Goal: Transaction & Acquisition: Obtain resource

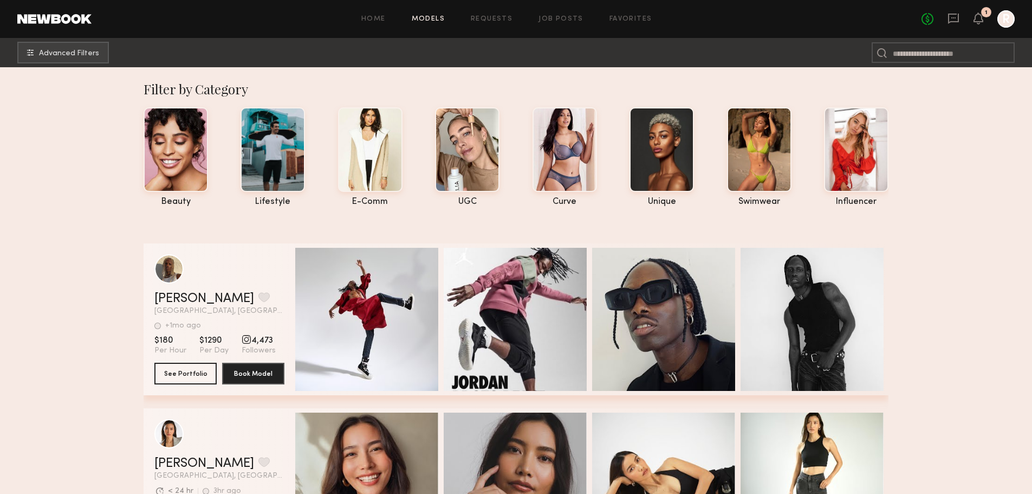
click at [553, 19] on link "Job Posts" at bounding box center [561, 19] width 45 height 7
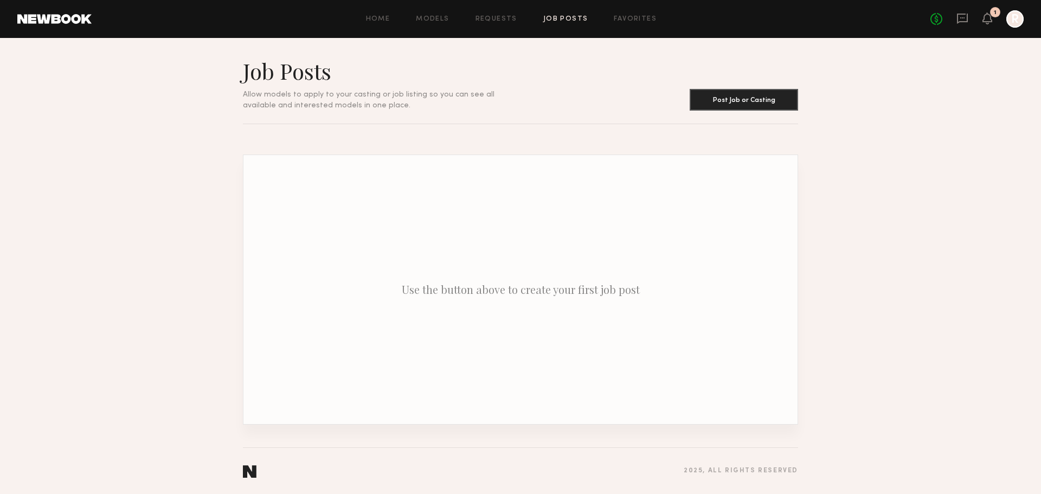
click at [431, 22] on link "Models" at bounding box center [432, 19] width 33 height 7
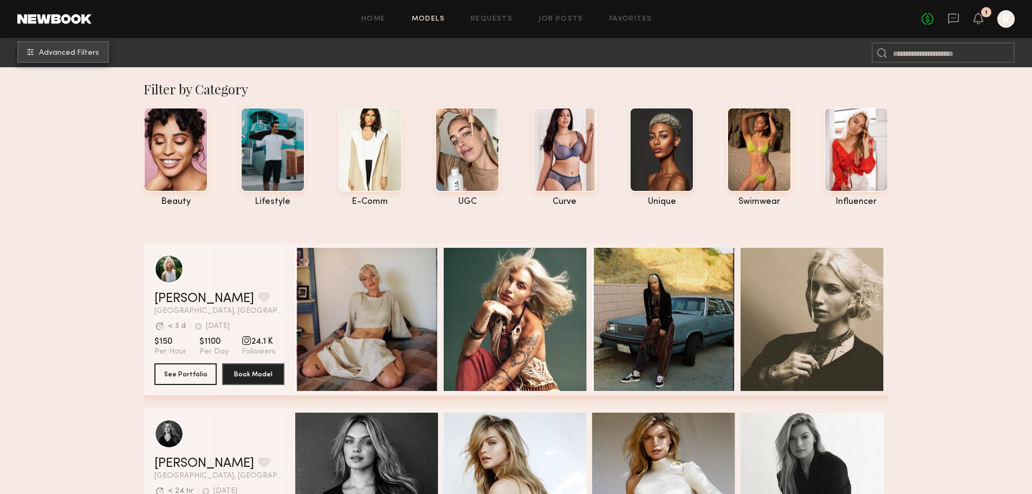
click at [73, 55] on span "Advanced Filters" at bounding box center [69, 53] width 60 height 8
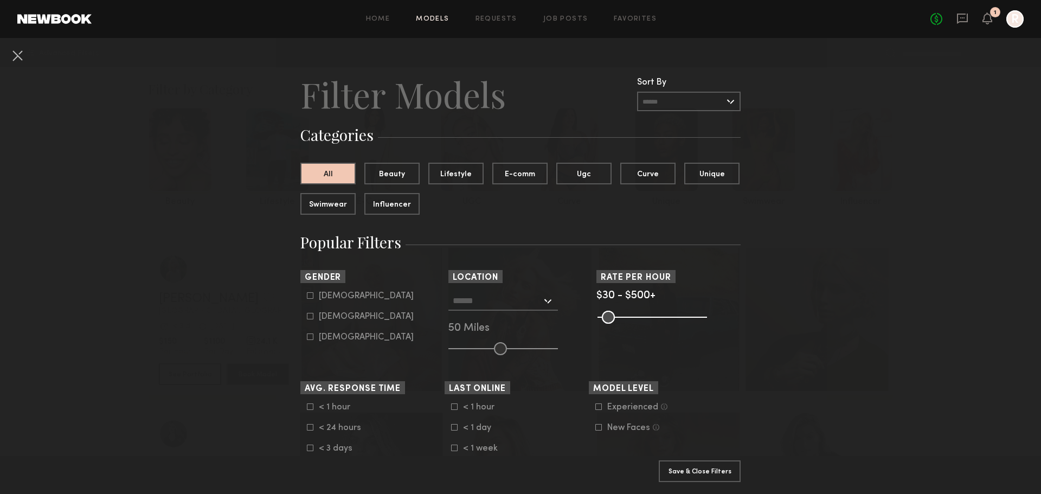
click at [543, 296] on div at bounding box center [502, 301] width 109 height 20
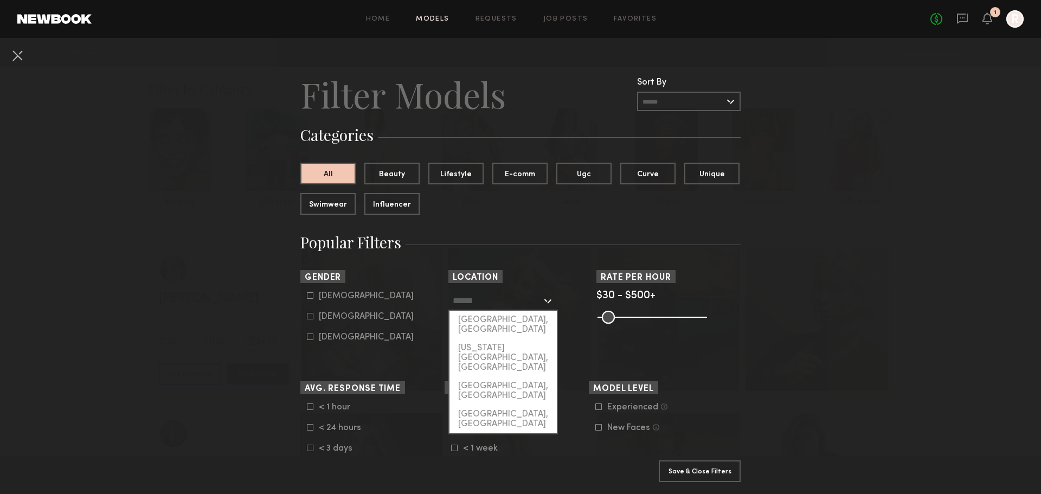
click at [514, 319] on div "[GEOGRAPHIC_DATA], [GEOGRAPHIC_DATA]" at bounding box center [502, 325] width 107 height 28
type input "**********"
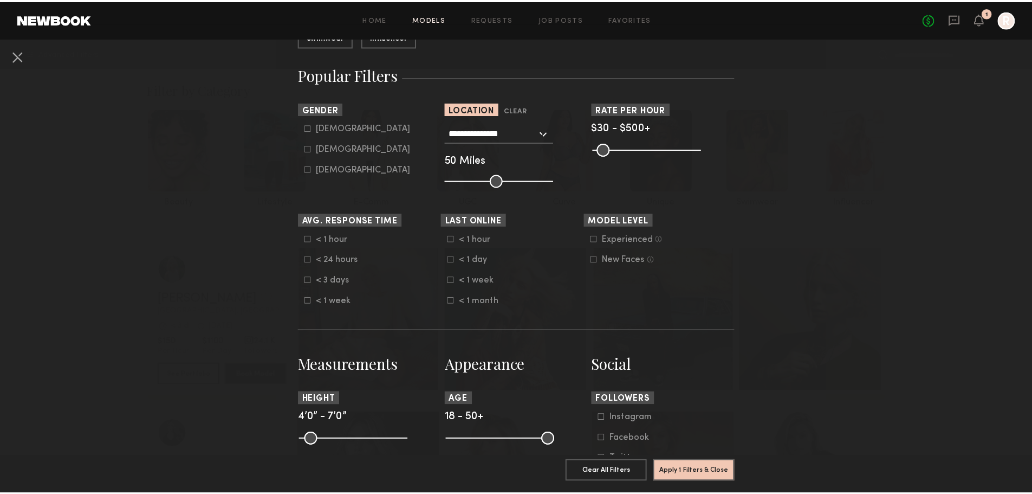
scroll to position [175, 0]
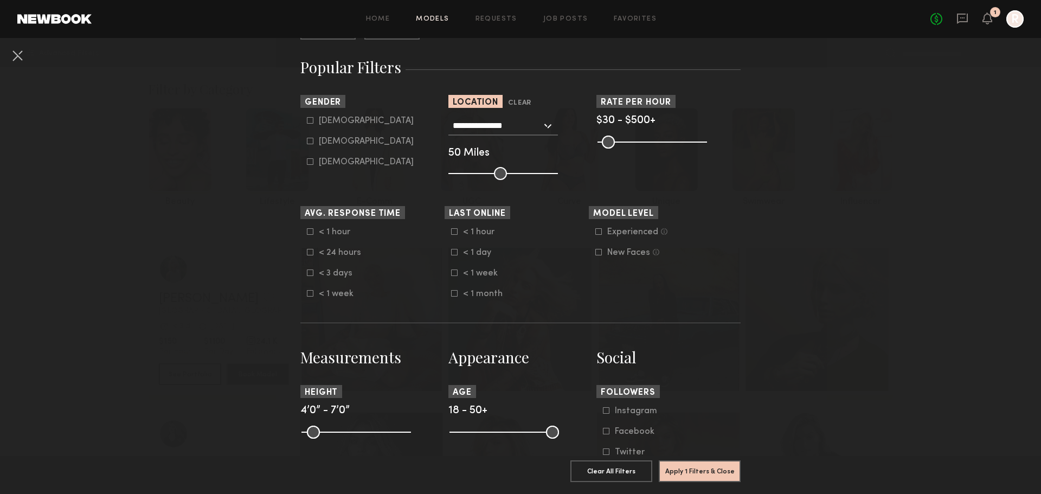
click at [451, 270] on icon at bounding box center [454, 272] width 7 height 7
drag, startPoint x: 455, startPoint y: 434, endPoint x: 492, endPoint y: 435, distance: 36.9
type input "**"
click at [492, 435] on input "range" at bounding box center [503, 431] width 109 height 13
click at [309, 144] on common-framework-checkbox "[DEMOGRAPHIC_DATA]" at bounding box center [376, 142] width 138 height 10
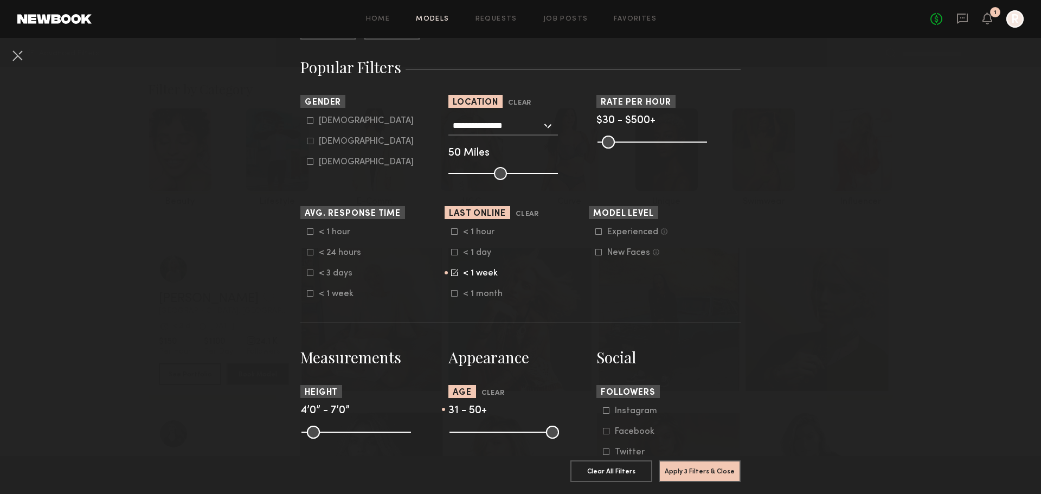
click at [307, 141] on icon at bounding box center [310, 141] width 7 height 7
type input "**"
click at [722, 463] on button "Apply 4 Filters & Close" at bounding box center [699, 471] width 82 height 22
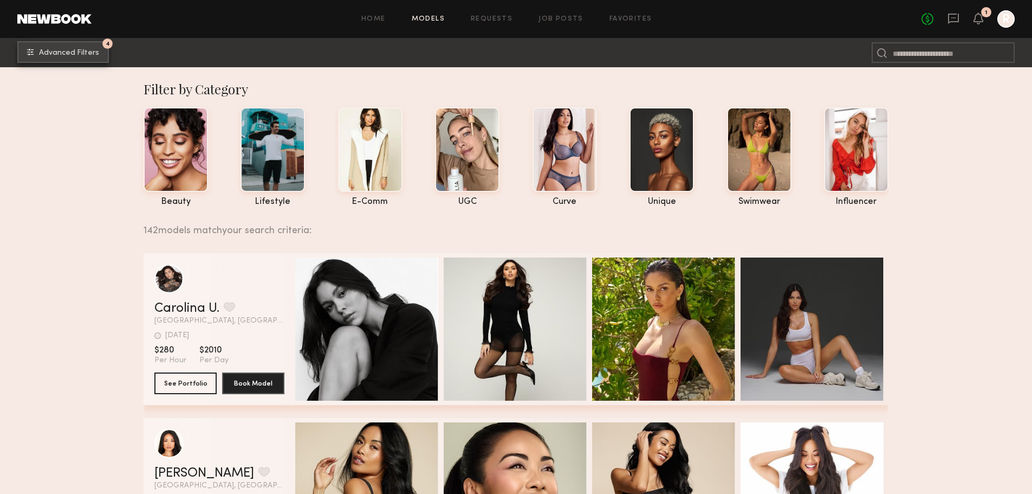
click at [57, 53] on span "Advanced Filters" at bounding box center [69, 53] width 60 height 8
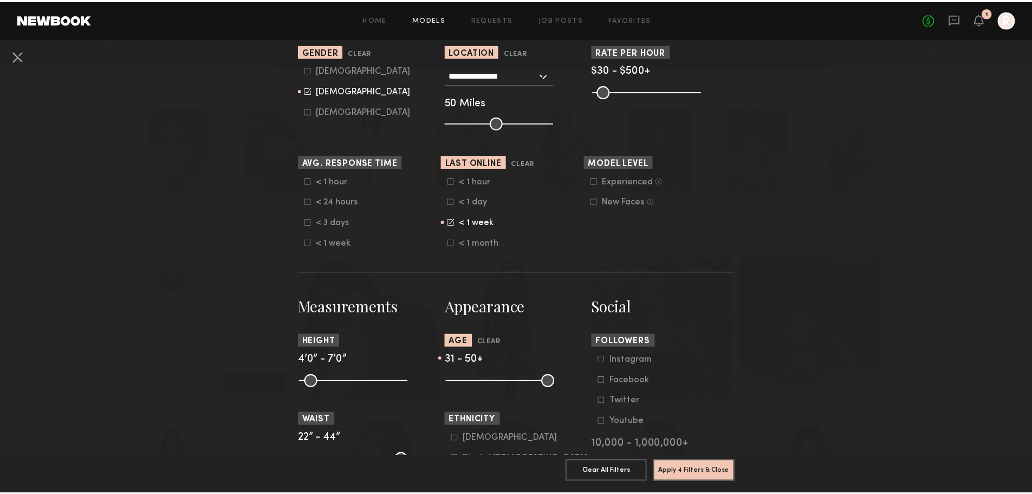
scroll to position [230, 0]
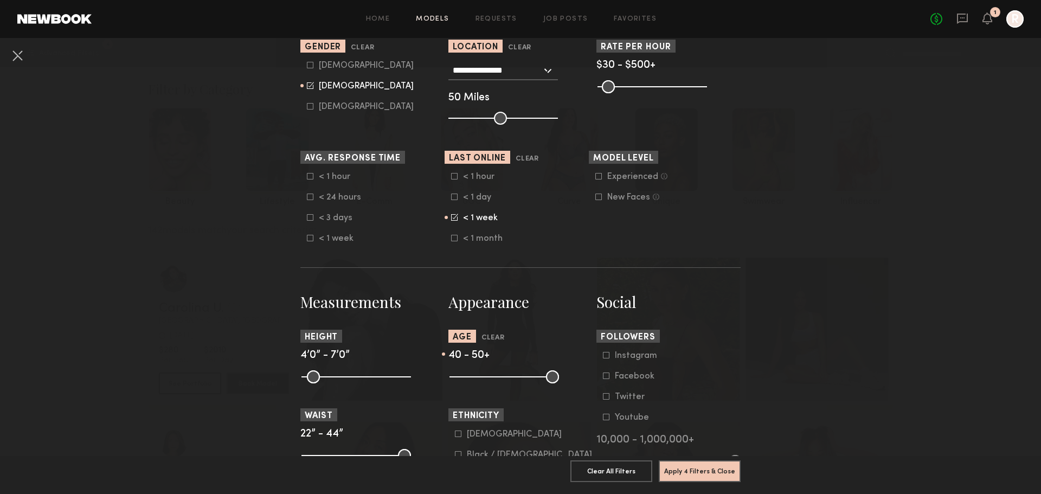
drag, startPoint x: 494, startPoint y: 378, endPoint x: 518, endPoint y: 373, distance: 24.2
type input "**"
click at [518, 373] on input "range" at bounding box center [503, 376] width 109 height 13
click at [693, 470] on button "Apply 4 Filters & Close" at bounding box center [699, 471] width 82 height 22
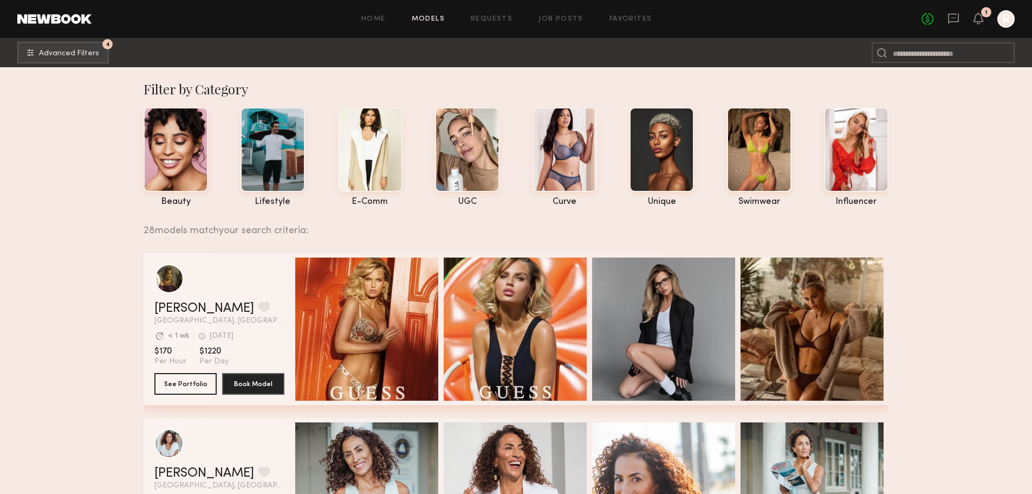
click at [831, 304] on div "Quick Preview" at bounding box center [812, 328] width 143 height 143
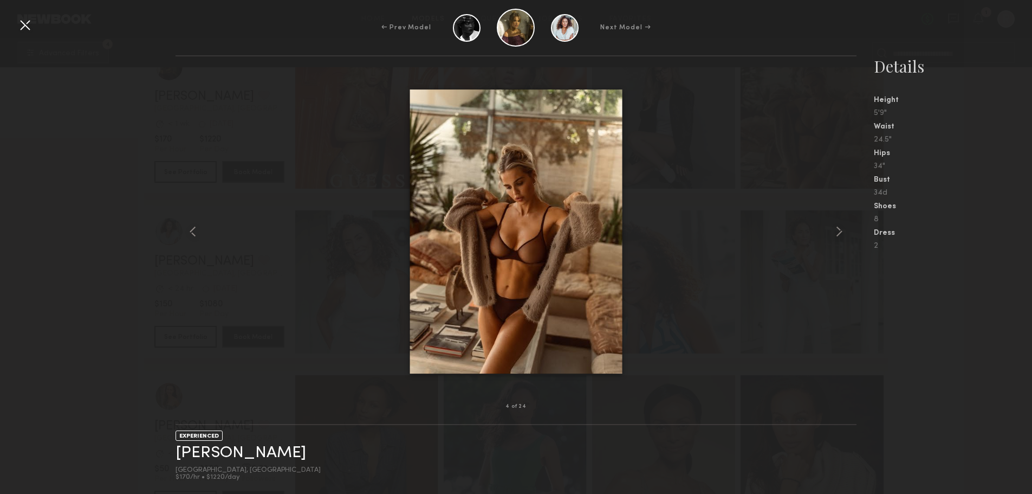
scroll to position [214, 0]
click at [834, 234] on common-icon at bounding box center [839, 231] width 17 height 17
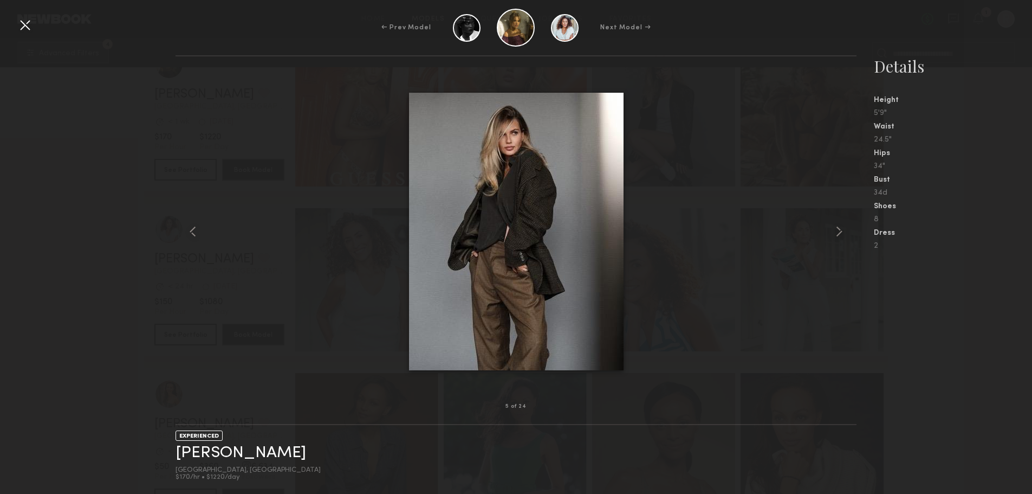
click at [834, 234] on common-icon at bounding box center [839, 231] width 17 height 17
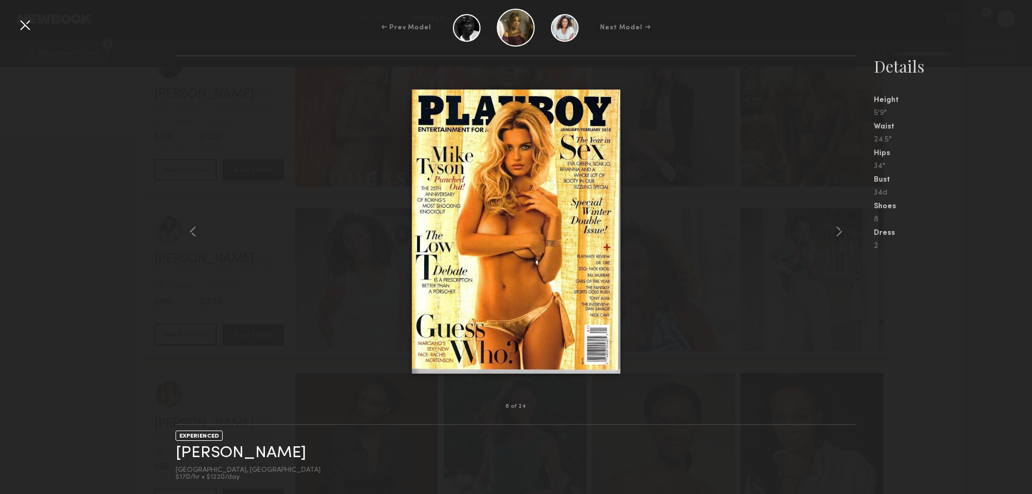
click at [834, 234] on common-icon at bounding box center [839, 231] width 17 height 17
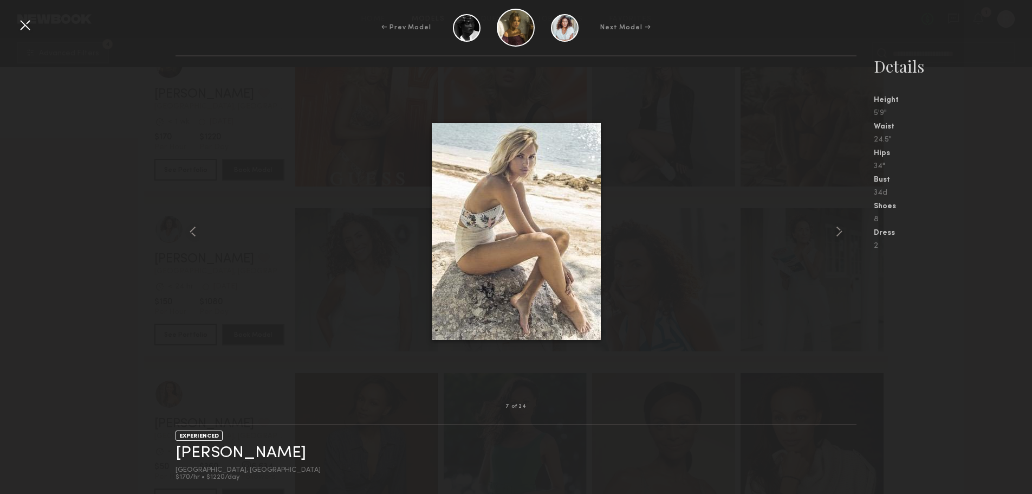
click at [834, 234] on common-icon at bounding box center [839, 231] width 17 height 17
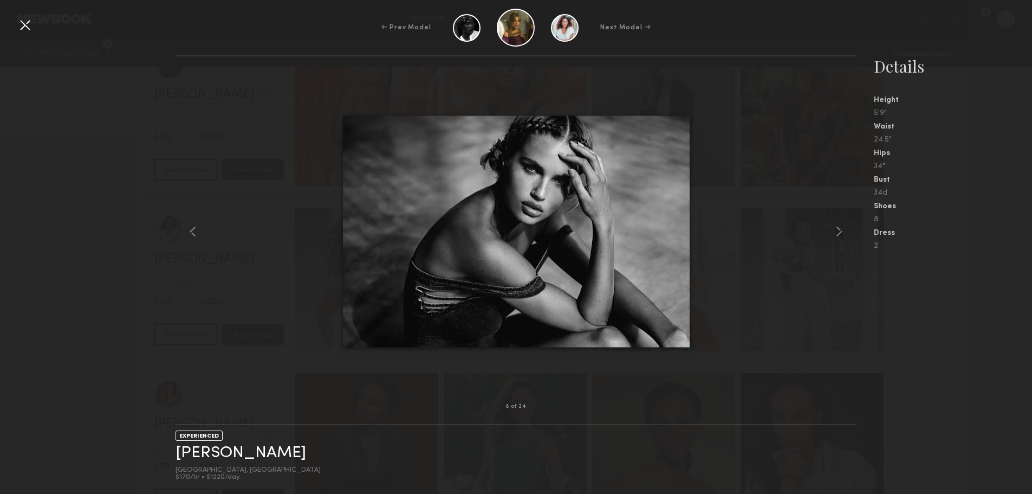
click at [834, 234] on common-icon at bounding box center [839, 231] width 17 height 17
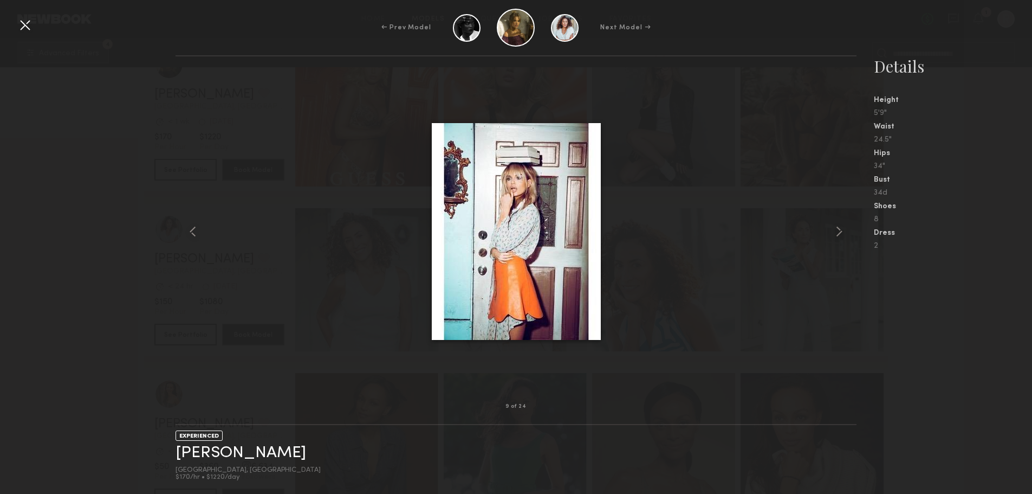
click at [834, 234] on common-icon at bounding box center [839, 231] width 17 height 17
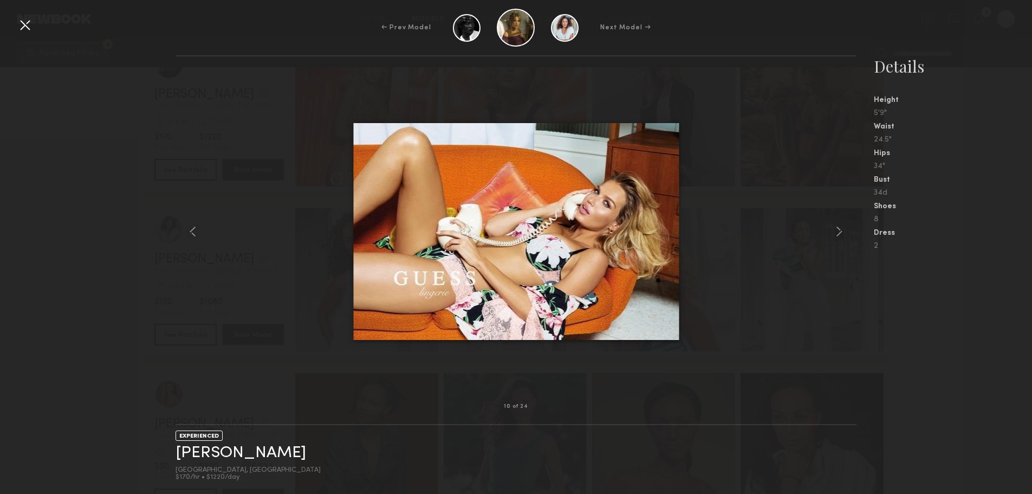
click at [834, 234] on common-icon at bounding box center [839, 231] width 17 height 17
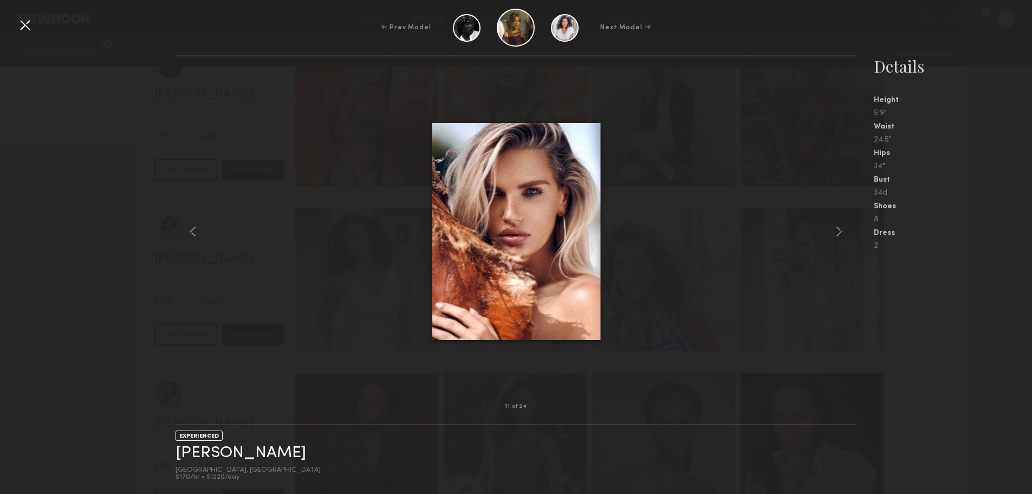
click at [26, 28] on div at bounding box center [24, 24] width 17 height 17
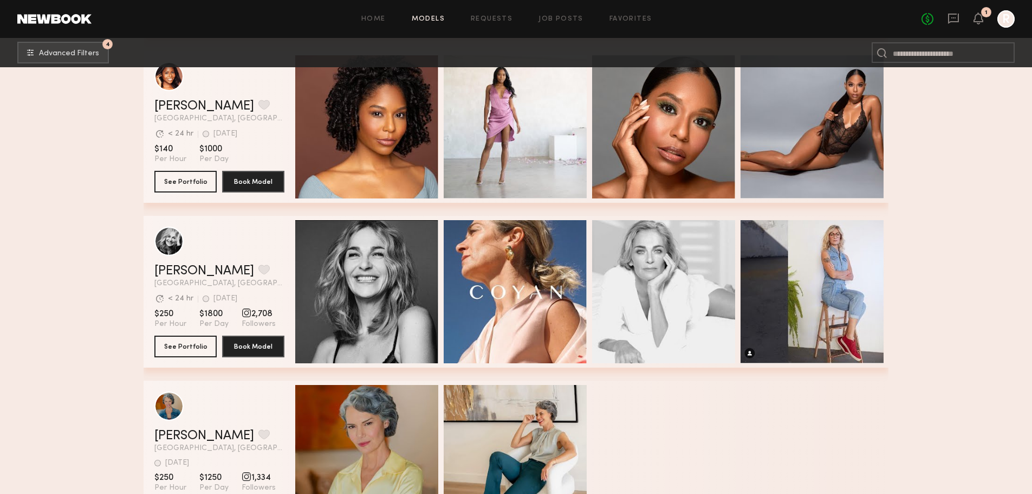
scroll to position [714, 0]
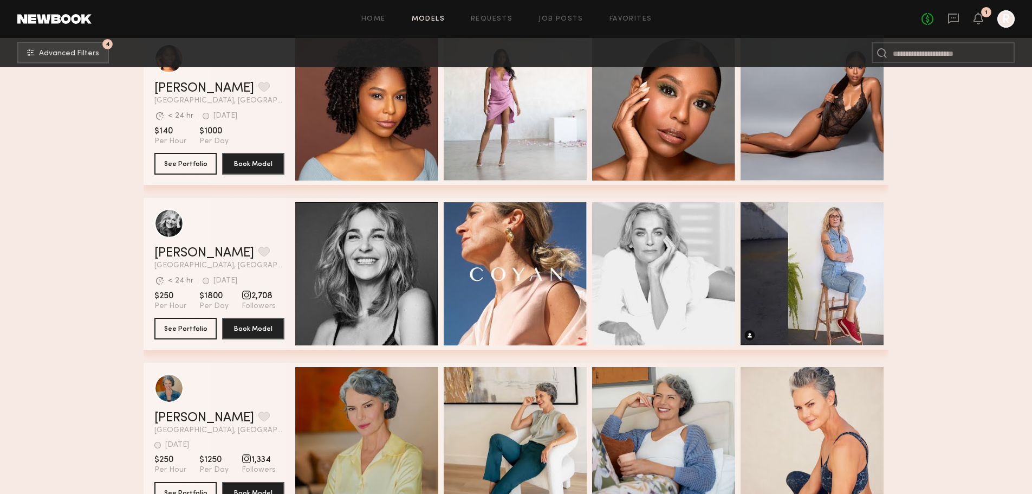
click at [367, 255] on div "Quick Preview" at bounding box center [366, 273] width 143 height 143
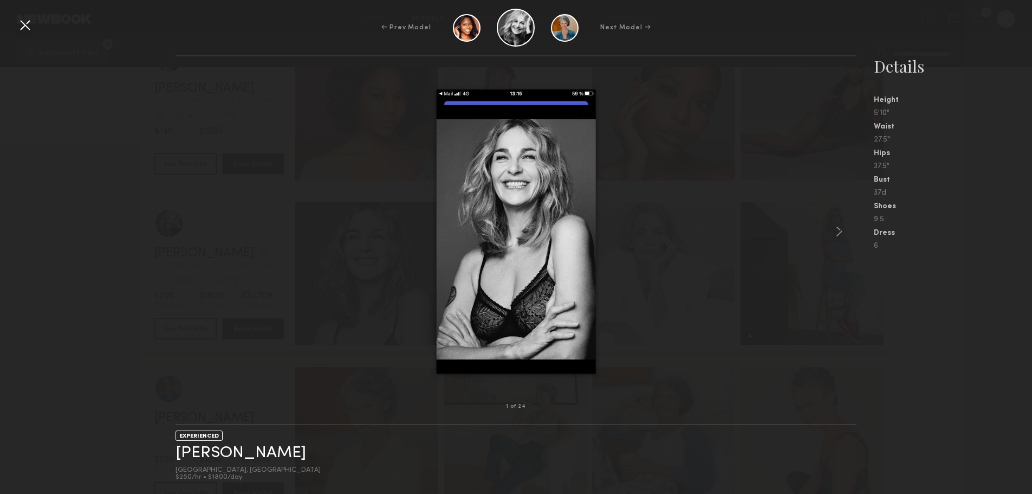
click at [841, 233] on common-icon at bounding box center [839, 231] width 17 height 17
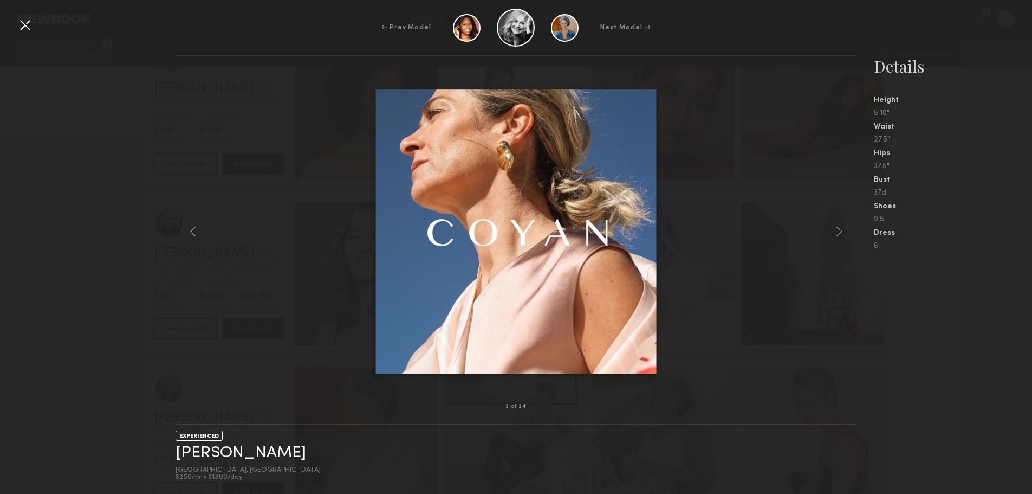
click at [841, 233] on common-icon at bounding box center [839, 231] width 17 height 17
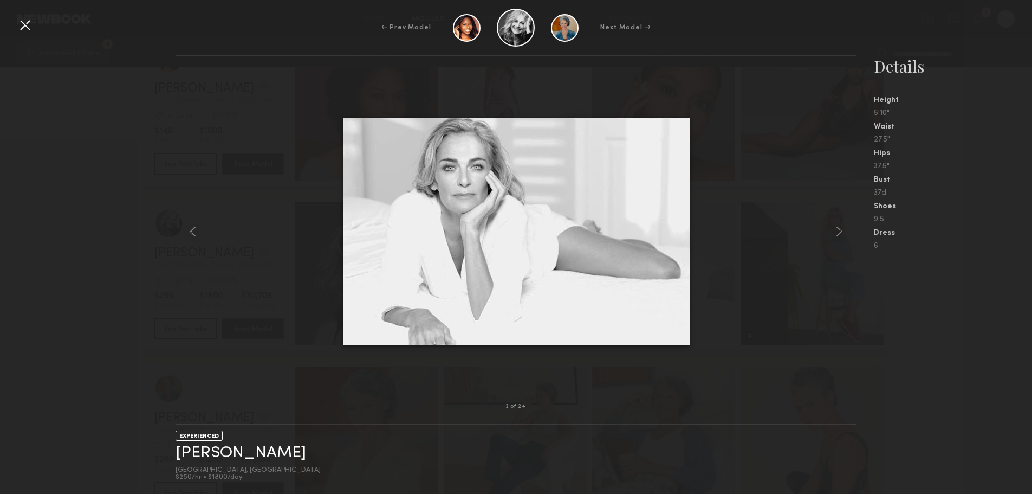
click at [841, 233] on common-icon at bounding box center [839, 231] width 17 height 17
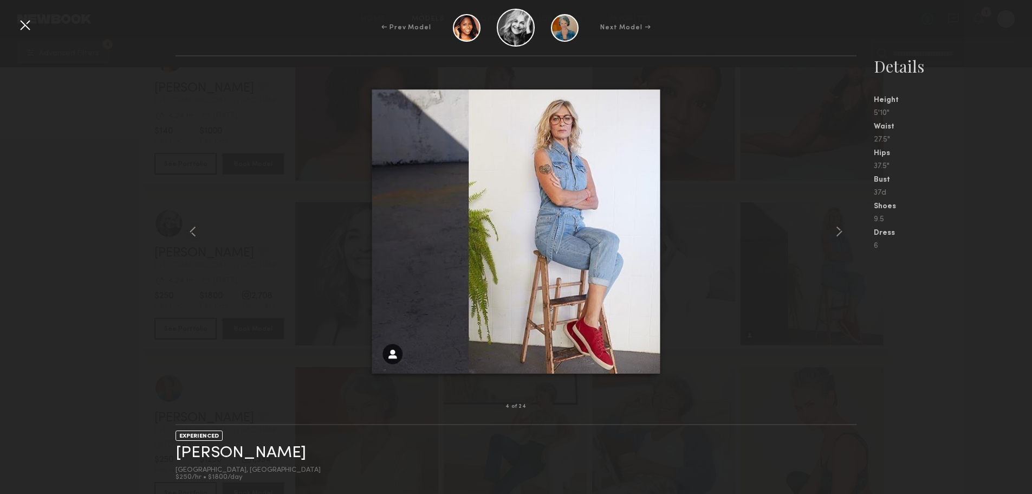
click at [841, 233] on common-icon at bounding box center [839, 231] width 17 height 17
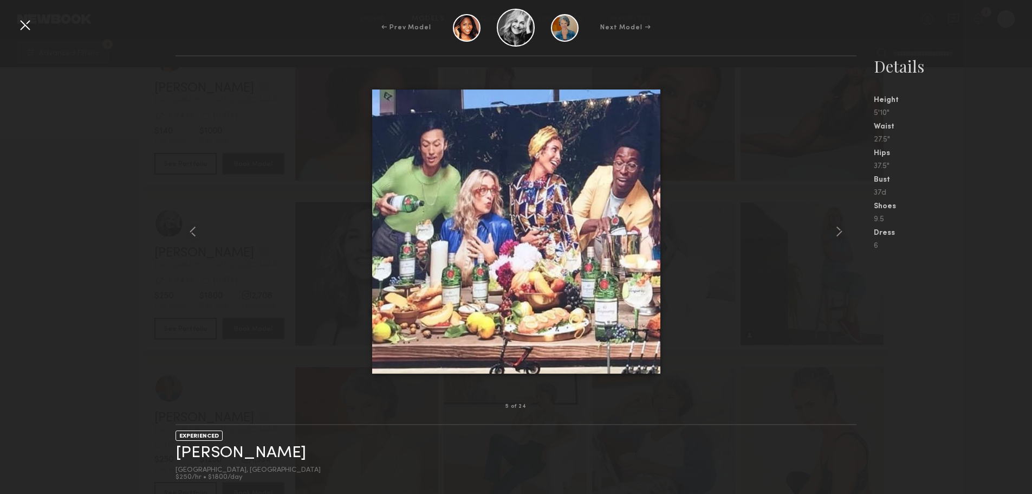
click at [841, 233] on common-icon at bounding box center [839, 231] width 17 height 17
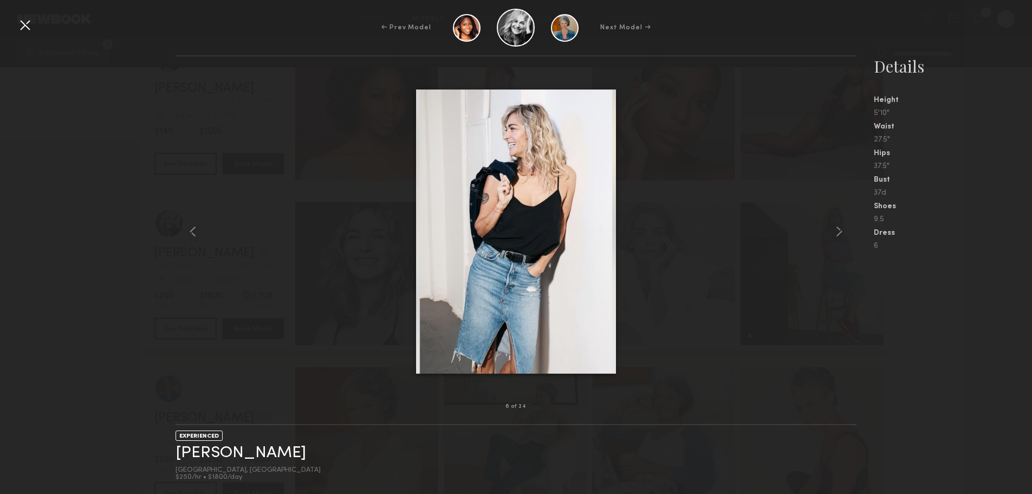
click at [841, 233] on common-icon at bounding box center [839, 231] width 17 height 17
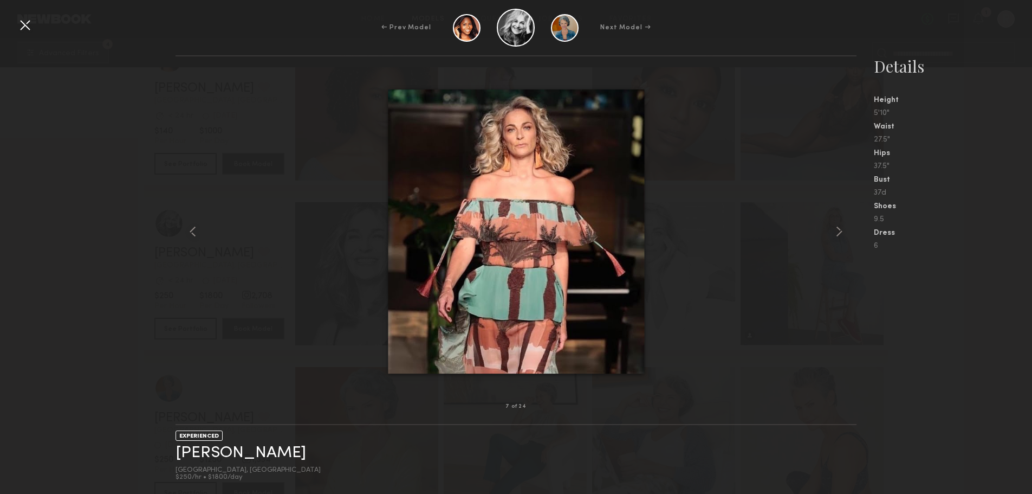
click at [841, 233] on common-icon at bounding box center [839, 231] width 17 height 17
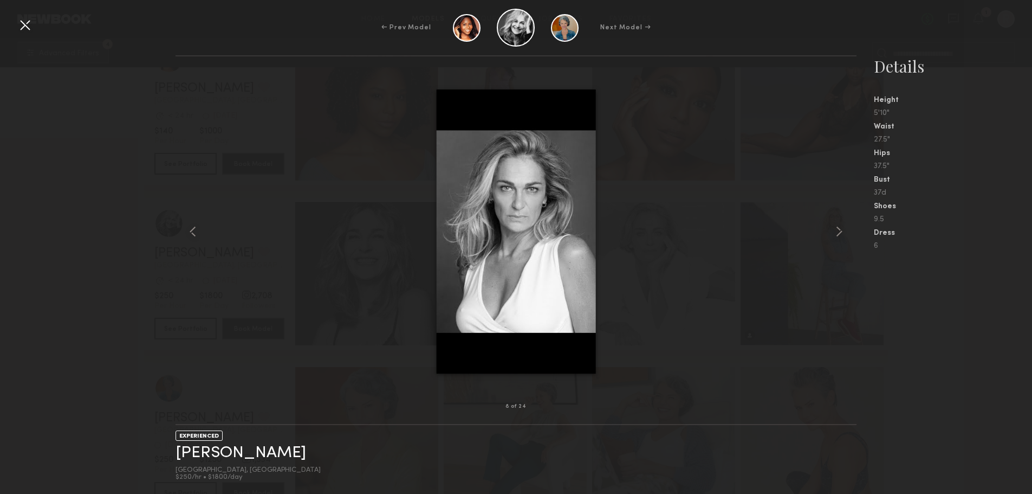
click at [31, 24] on div at bounding box center [24, 24] width 17 height 17
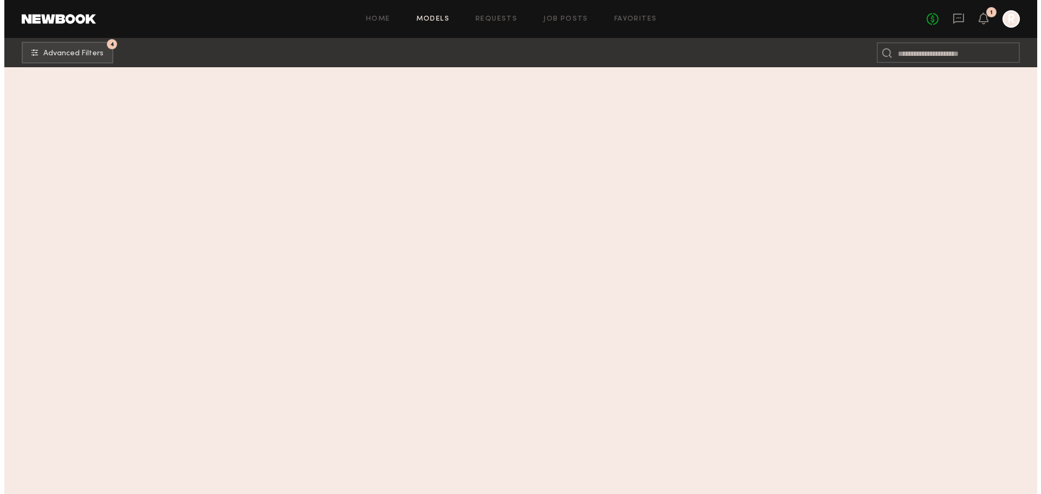
scroll to position [0, 0]
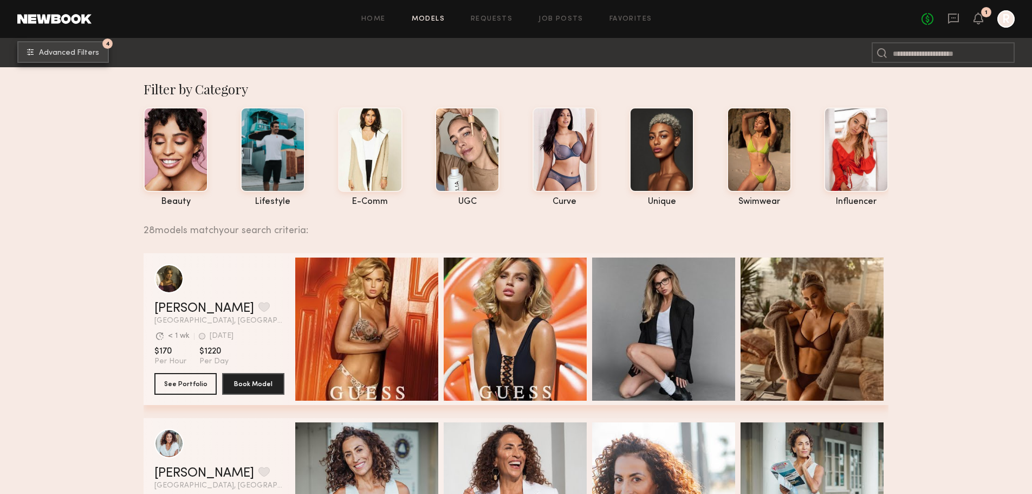
click at [72, 53] on span "Advanced Filters" at bounding box center [69, 53] width 60 height 8
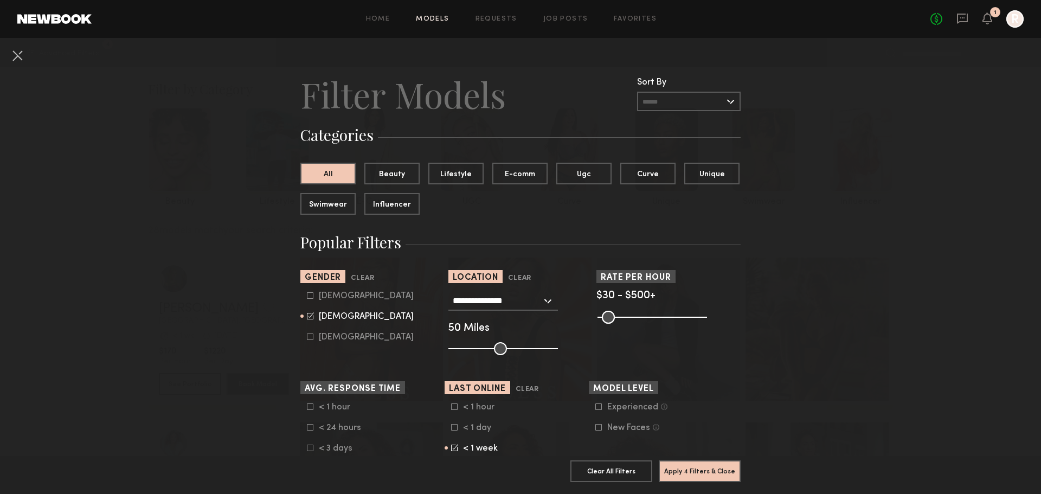
click at [629, 317] on common-range-minmax at bounding box center [650, 315] width 109 height 13
click at [630, 316] on common-range-minmax at bounding box center [650, 315] width 109 height 13
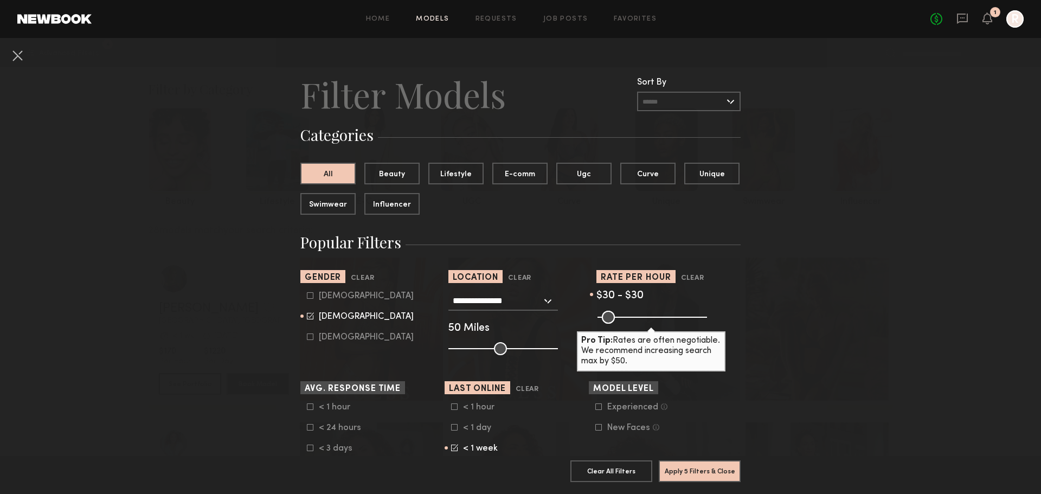
drag, startPoint x: 694, startPoint y: 315, endPoint x: 566, endPoint y: 326, distance: 128.9
type input "**"
click at [597, 324] on input "range" at bounding box center [651, 317] width 109 height 13
drag, startPoint x: 499, startPoint y: 349, endPoint x: 681, endPoint y: 348, distance: 182.6
type input "***"
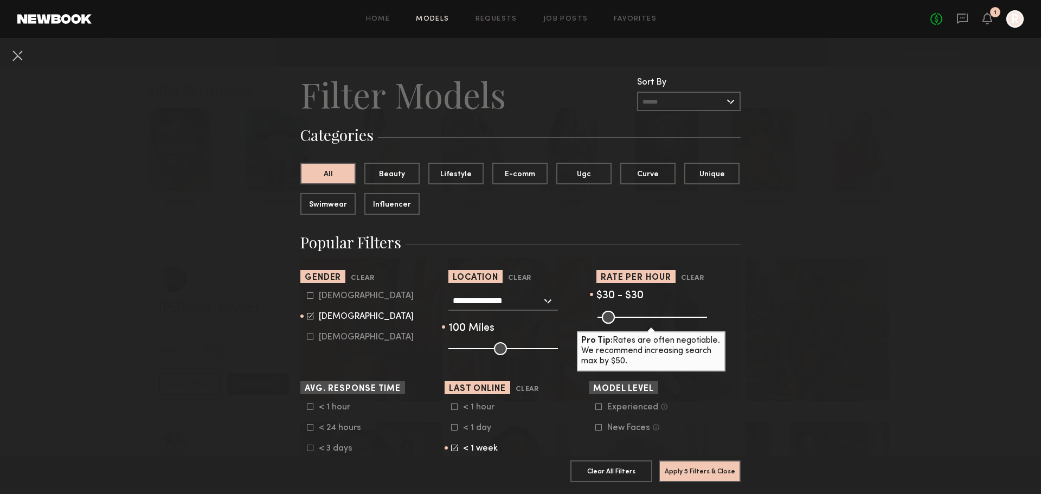
click at [558, 348] on input "range" at bounding box center [502, 348] width 109 height 13
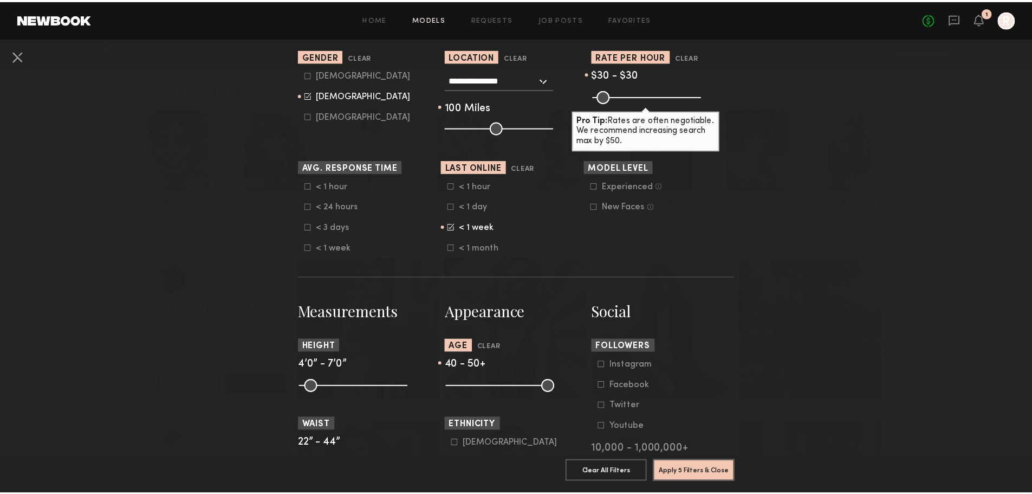
scroll to position [224, 0]
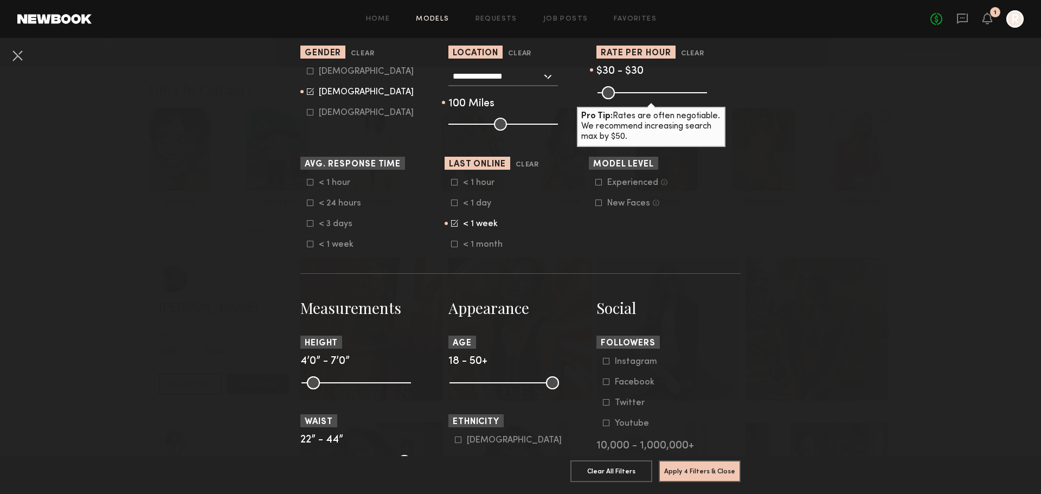
drag, startPoint x: 515, startPoint y: 382, endPoint x: 373, endPoint y: 381, distance: 142.0
type input "**"
click at [449, 381] on input "range" at bounding box center [503, 382] width 109 height 13
click at [693, 464] on button "Apply 4 Filters & Close" at bounding box center [699, 471] width 82 height 22
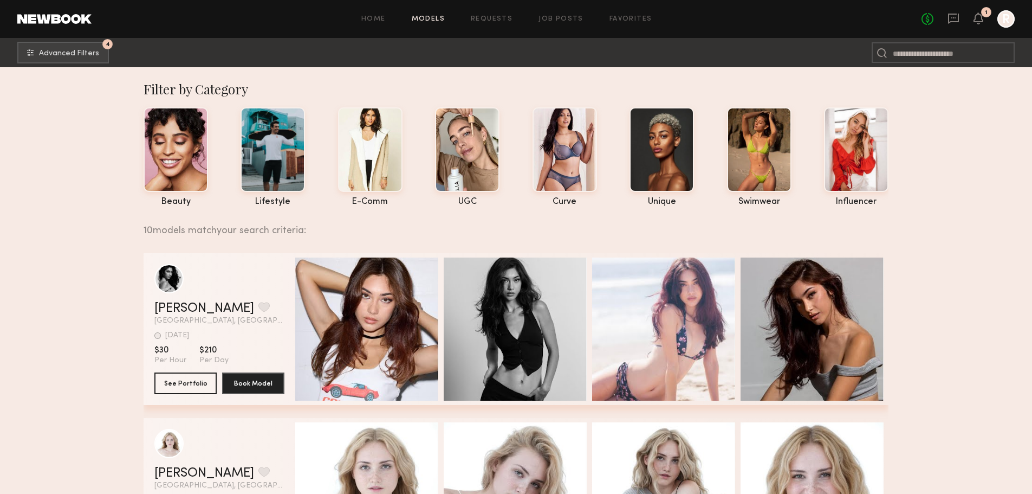
click at [404, 312] on div "Quick Preview" at bounding box center [366, 328] width 143 height 143
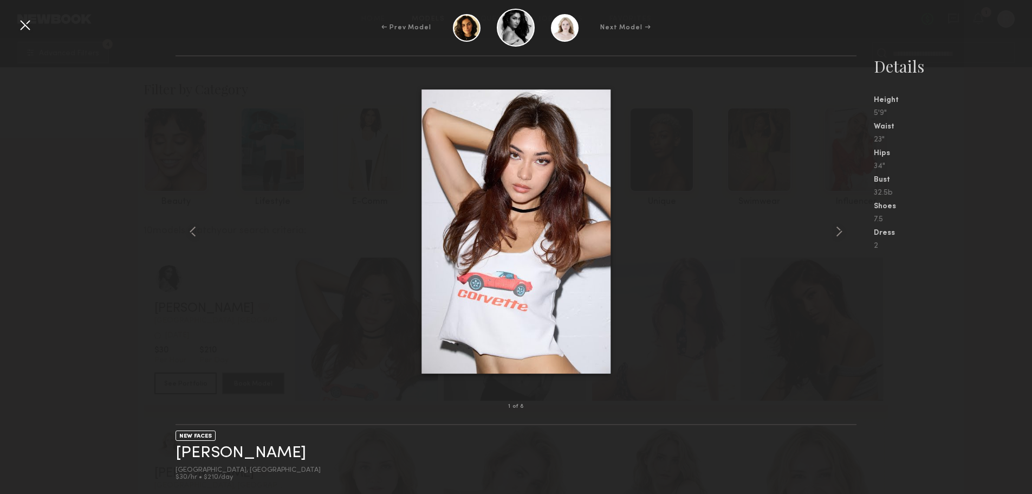
click at [834, 231] on common-icon at bounding box center [839, 231] width 17 height 17
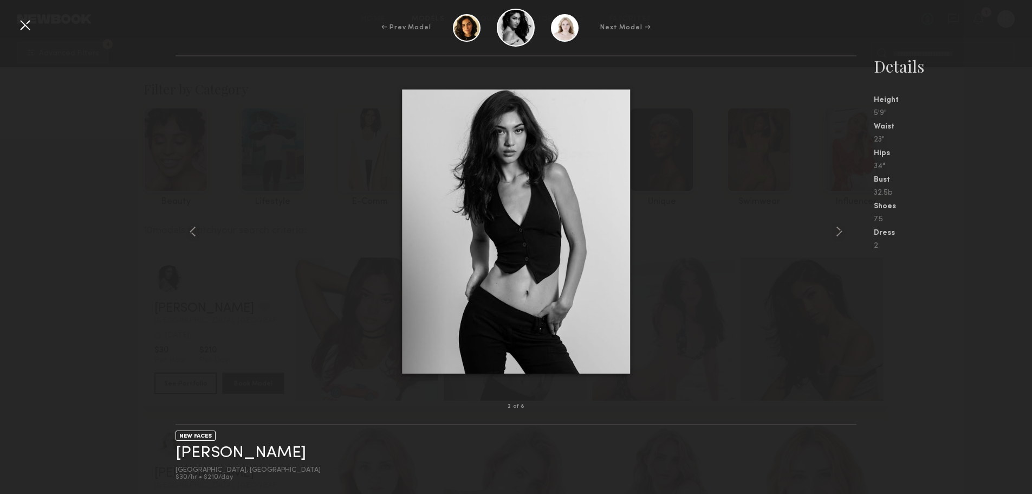
click at [834, 231] on common-icon at bounding box center [839, 231] width 17 height 17
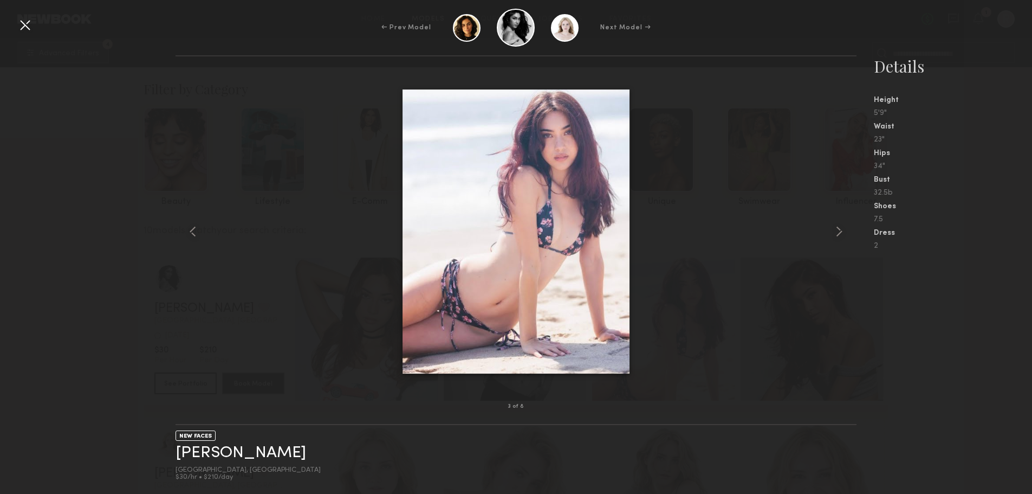
click at [834, 231] on common-icon at bounding box center [839, 231] width 17 height 17
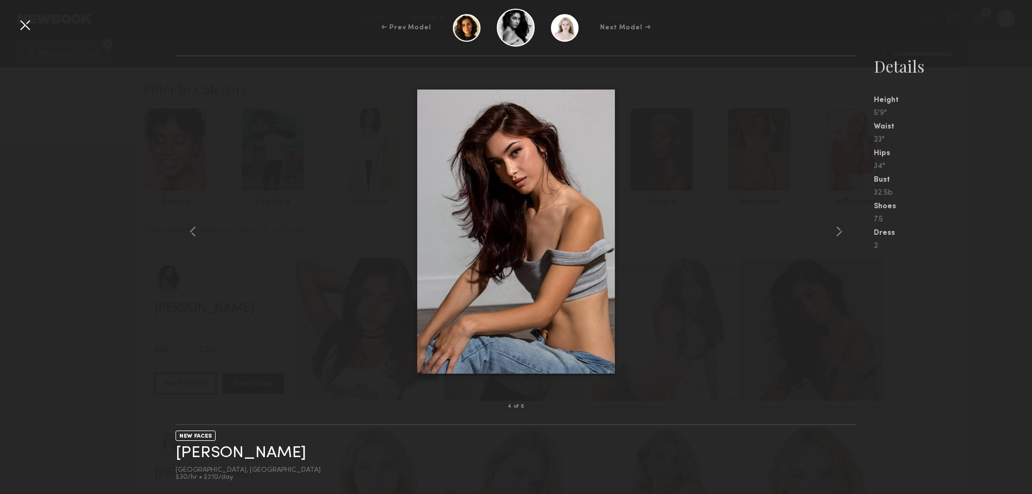
click at [834, 231] on common-icon at bounding box center [839, 231] width 17 height 17
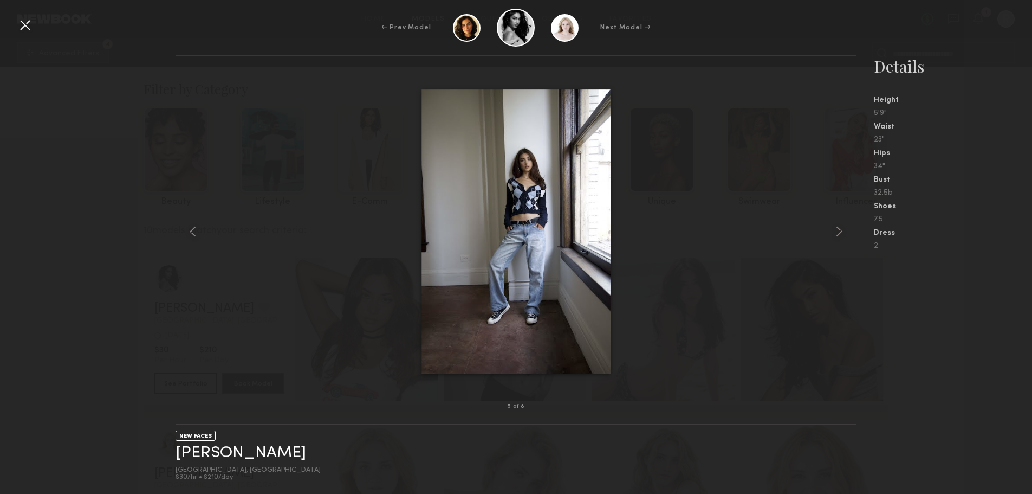
click at [30, 25] on div at bounding box center [24, 24] width 17 height 17
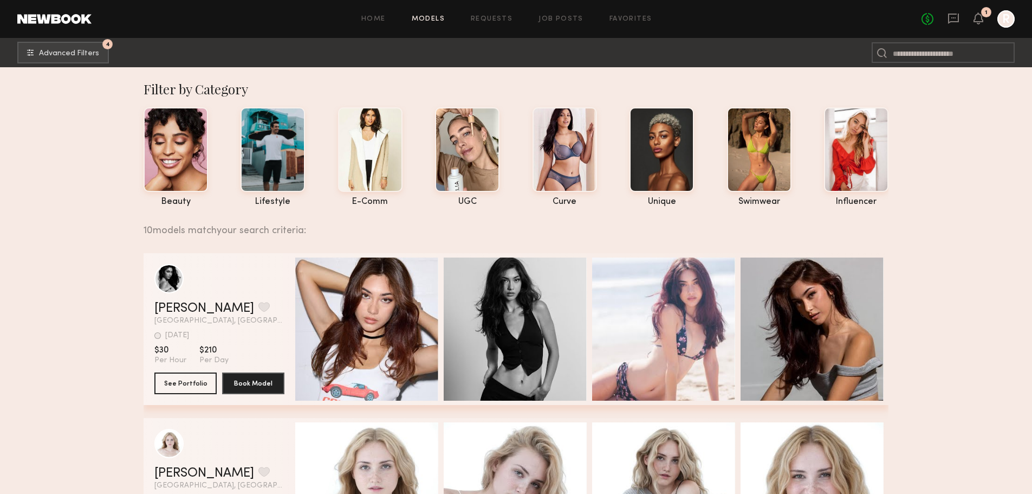
click at [367, 457] on div "Quick Preview" at bounding box center [366, 493] width 143 height 143
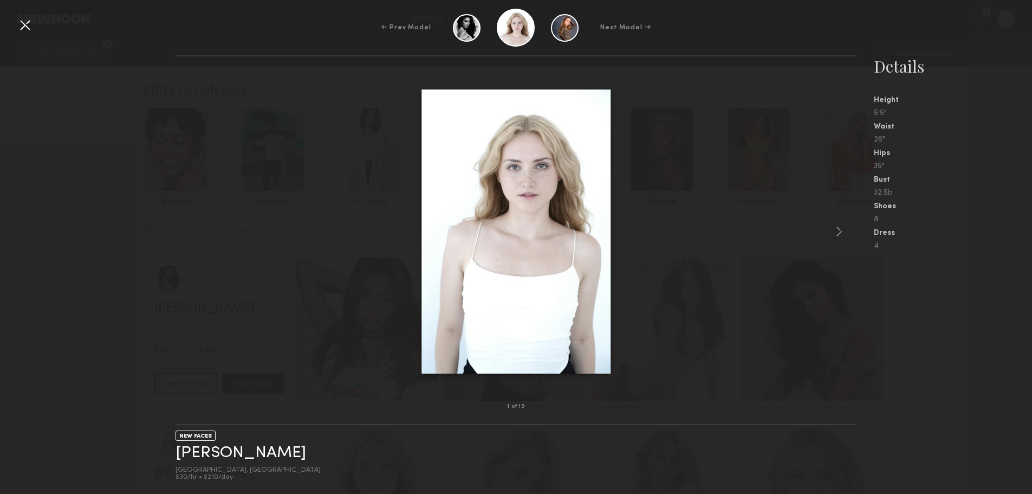
click at [836, 234] on common-icon at bounding box center [839, 231] width 17 height 17
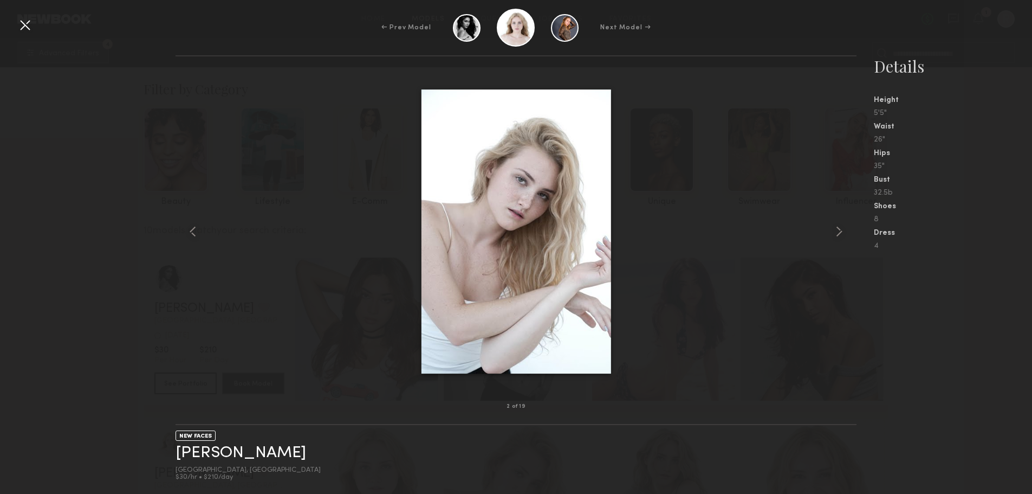
click at [836, 234] on common-icon at bounding box center [839, 231] width 17 height 17
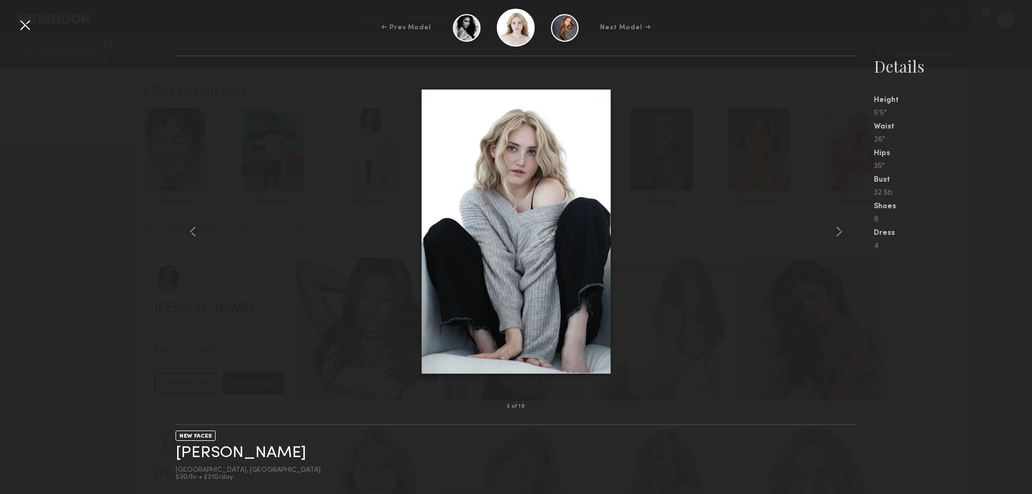
click at [836, 234] on common-icon at bounding box center [839, 231] width 17 height 17
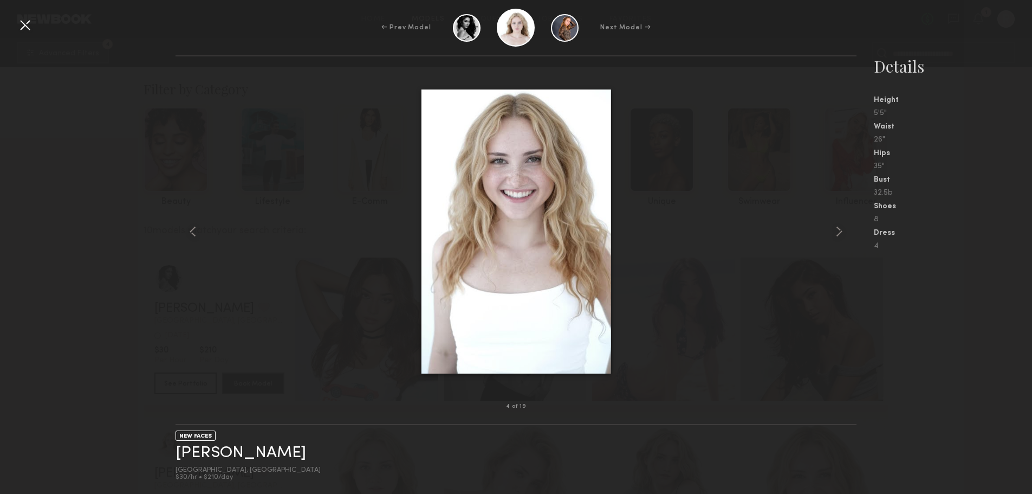
click at [836, 234] on common-icon at bounding box center [839, 231] width 17 height 17
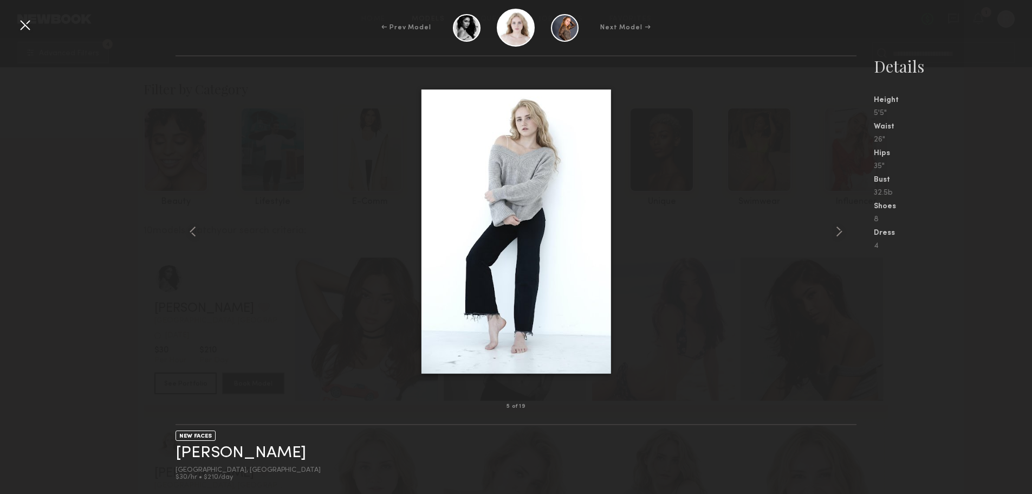
click at [836, 234] on common-icon at bounding box center [839, 231] width 17 height 17
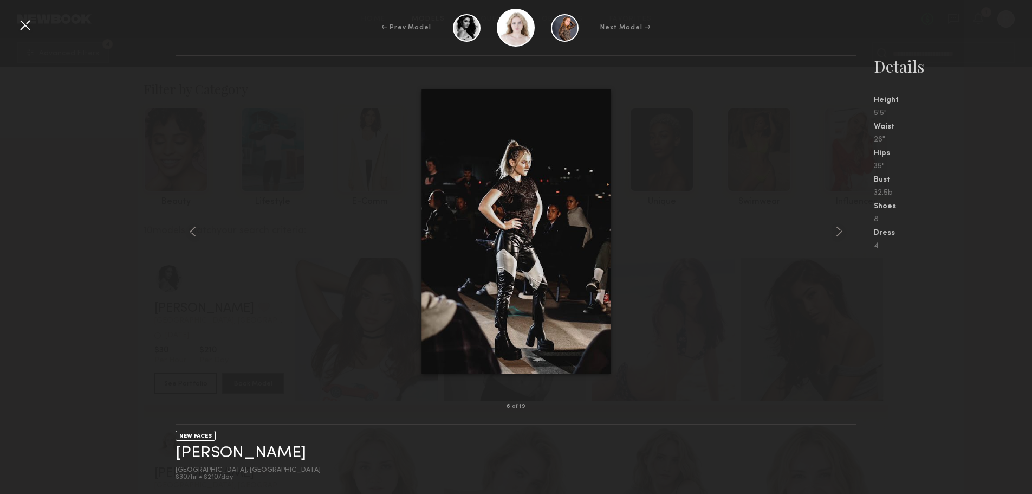
click at [30, 31] on div at bounding box center [24, 24] width 17 height 17
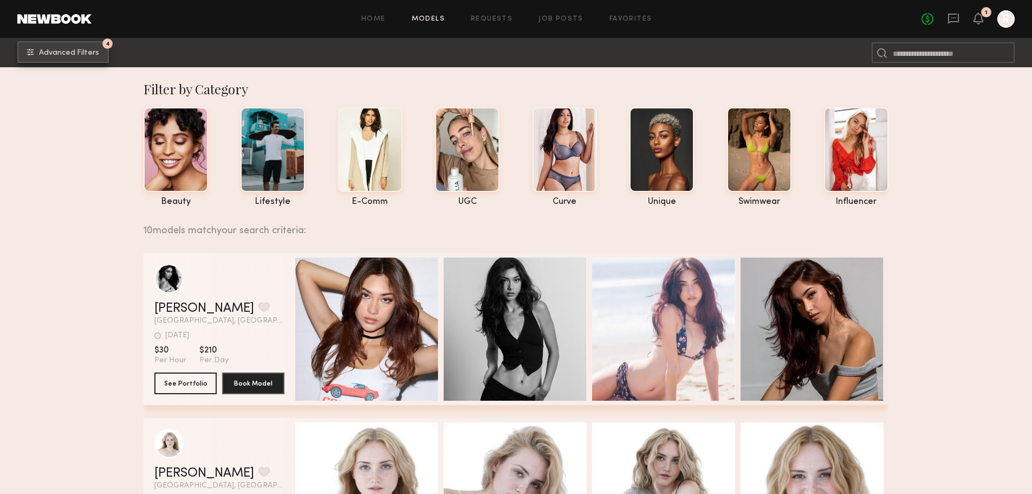
click at [92, 55] on span "Advanced Filters" at bounding box center [69, 53] width 60 height 8
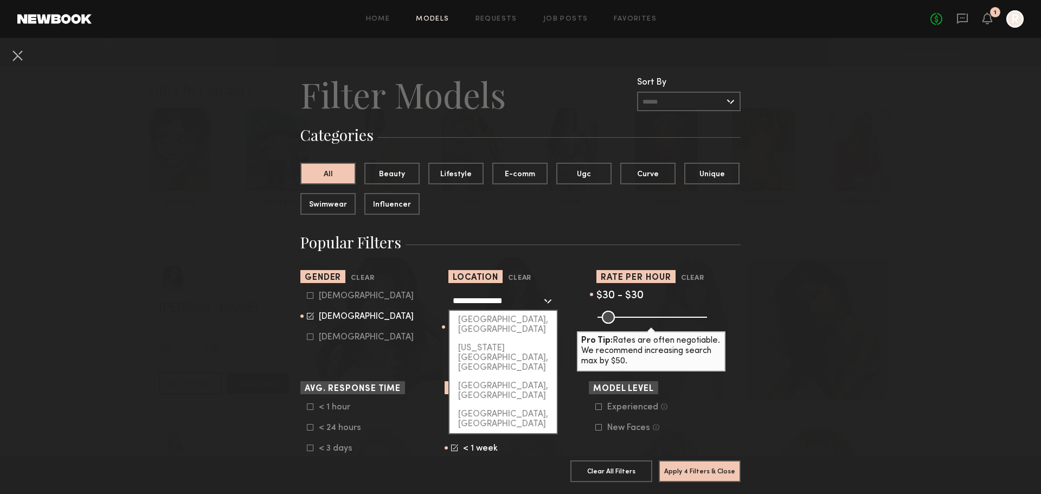
click at [480, 304] on input "**********" at bounding box center [497, 300] width 89 height 18
drag, startPoint x: 520, startPoint y: 303, endPoint x: 448, endPoint y: 321, distance: 74.4
click at [367, 305] on section "**********" at bounding box center [520, 312] width 440 height 85
click at [488, 405] on div "[GEOGRAPHIC_DATA], [GEOGRAPHIC_DATA]" at bounding box center [502, 419] width 107 height 28
type input "**********"
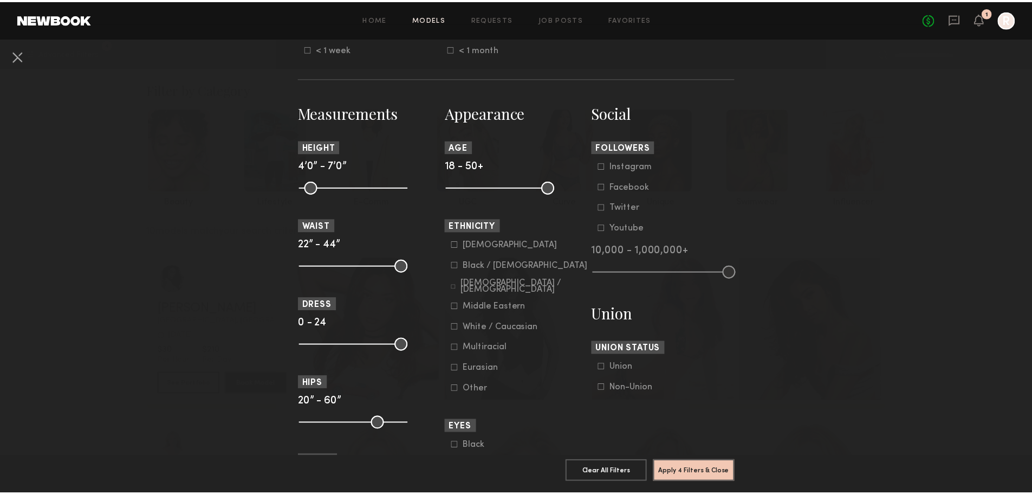
scroll to position [431, 0]
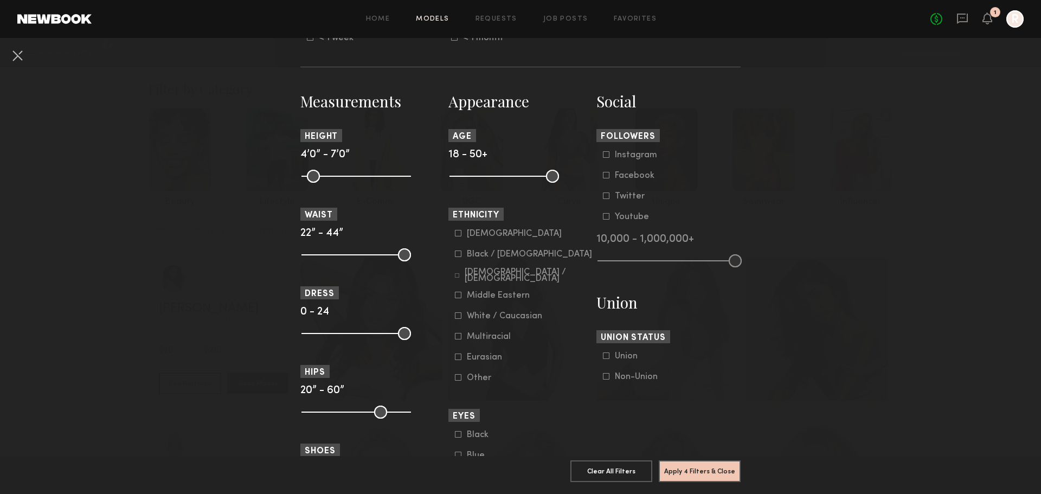
click at [456, 235] on icon at bounding box center [458, 233] width 7 height 7
click at [455, 273] on icon at bounding box center [457, 275] width 4 height 4
click at [455, 292] on icon at bounding box center [458, 295] width 6 height 6
click at [456, 317] on icon at bounding box center [458, 315] width 7 height 7
click at [455, 355] on icon at bounding box center [458, 356] width 7 height 7
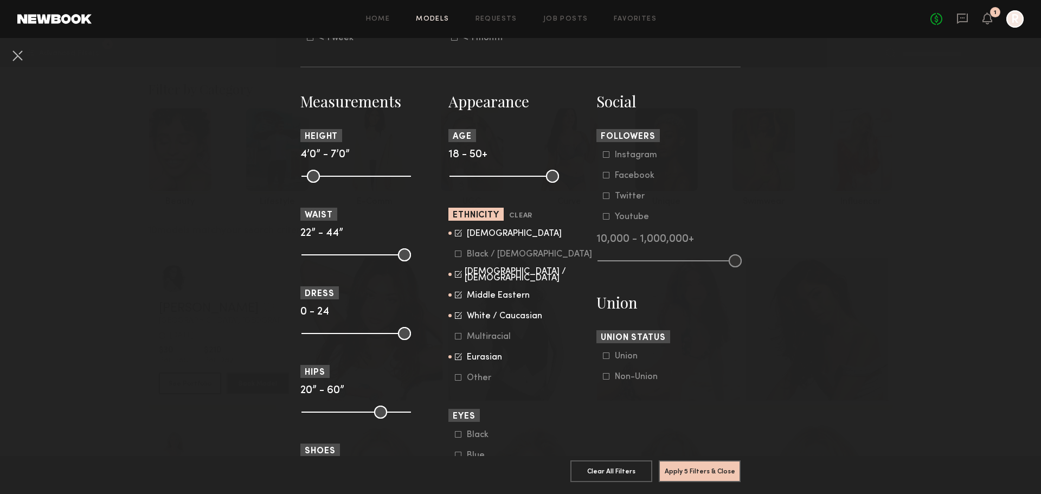
click at [455, 377] on icon at bounding box center [458, 377] width 7 height 7
click at [683, 462] on button "Apply 5 Filters & Close" at bounding box center [699, 471] width 82 height 22
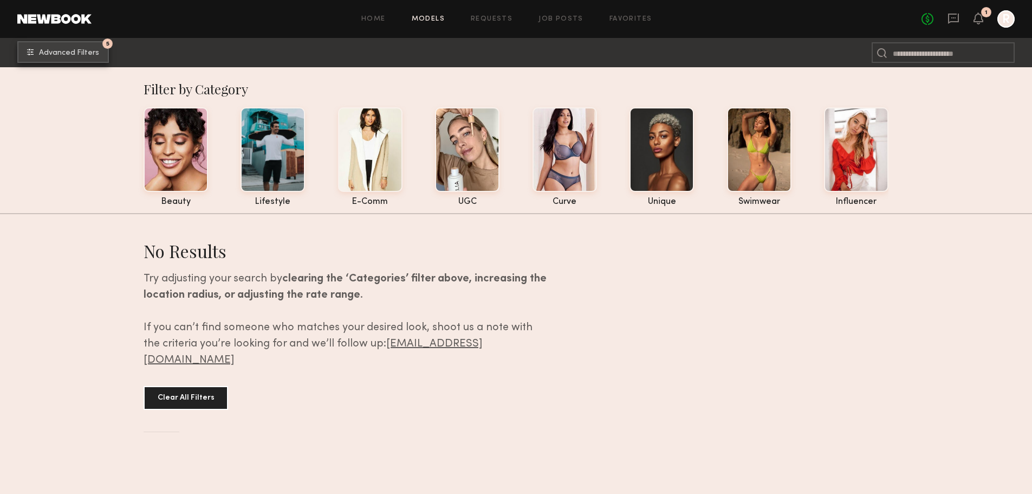
click at [57, 50] on span "Advanced Filters" at bounding box center [69, 53] width 60 height 8
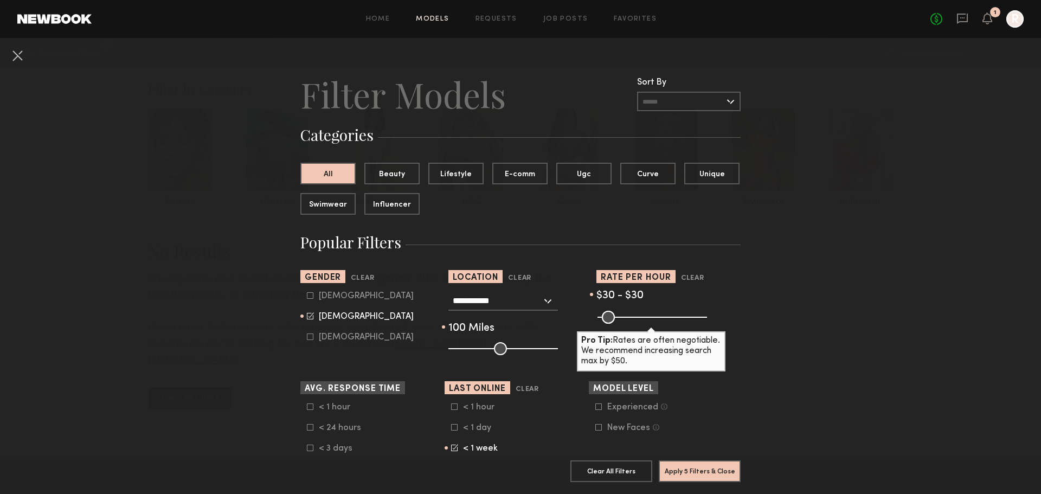
click at [670, 314] on common-range-minmax at bounding box center [650, 315] width 109 height 13
drag, startPoint x: 600, startPoint y: 317, endPoint x: 636, endPoint y: 321, distance: 35.4
type input "***"
click at [636, 321] on input "range" at bounding box center [651, 317] width 109 height 13
click at [693, 460] on button "Apply 5 Filters & Close" at bounding box center [699, 471] width 82 height 22
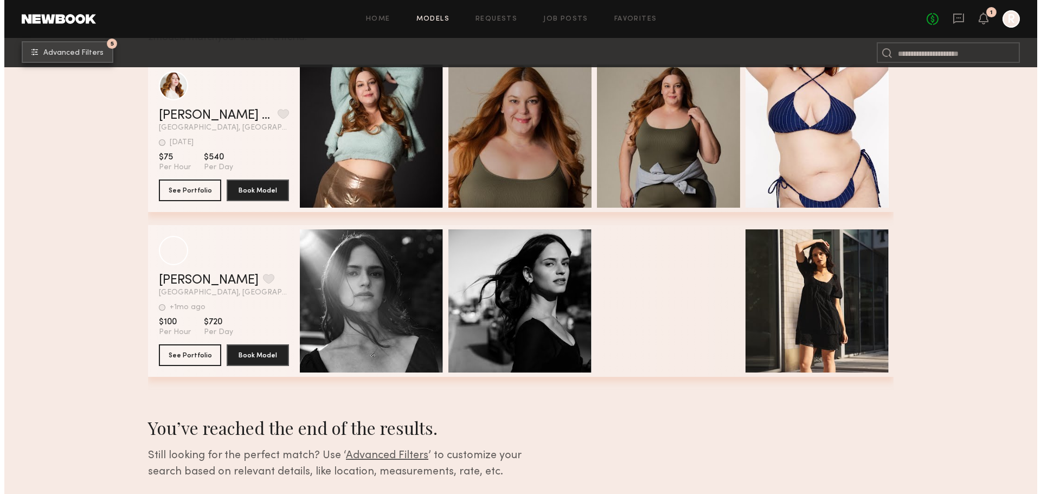
scroll to position [204, 0]
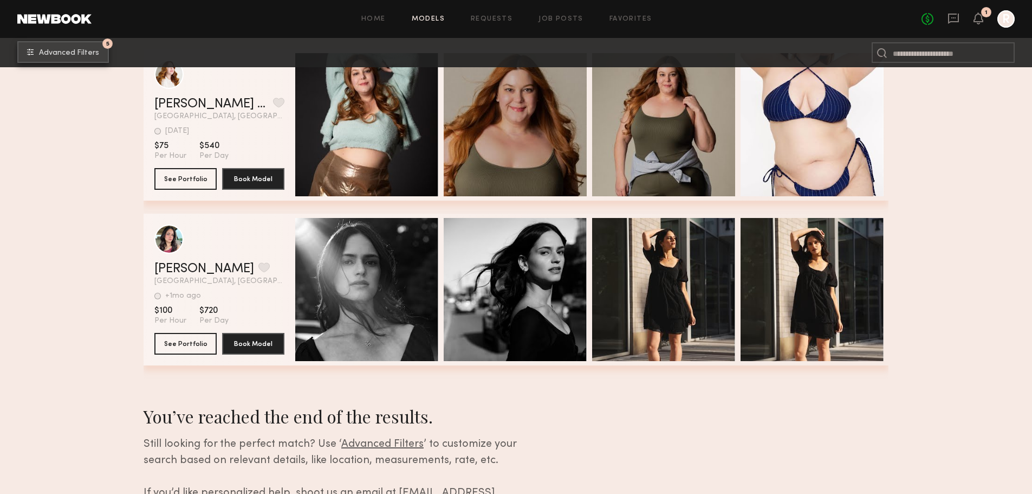
click at [75, 57] on button "5 Advanced Filters" at bounding box center [63, 52] width 92 height 22
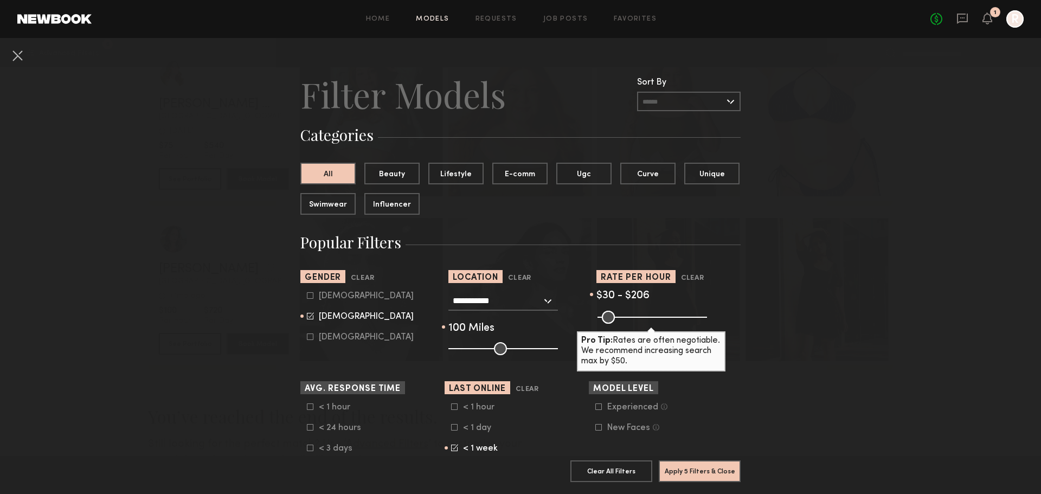
click at [515, 302] on input "**********" at bounding box center [497, 300] width 89 height 18
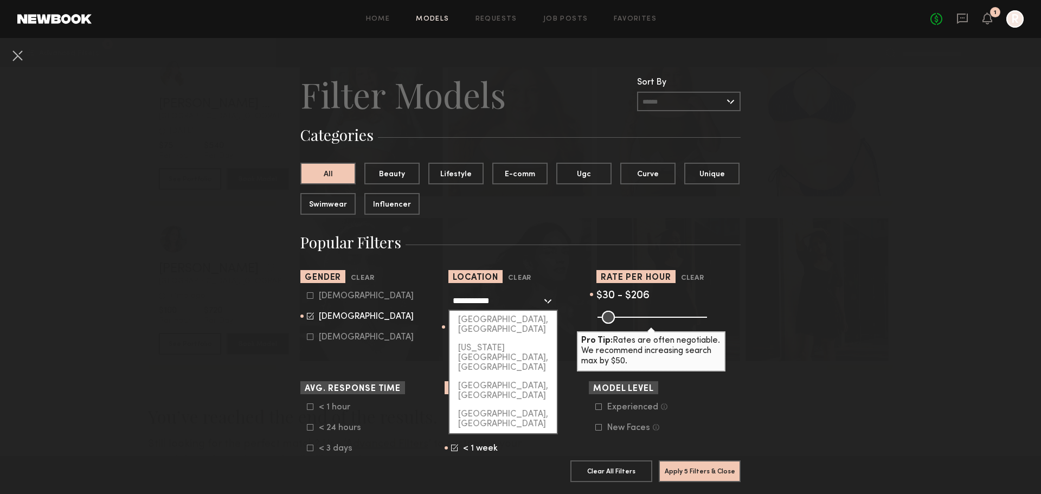
drag, startPoint x: 512, startPoint y: 305, endPoint x: 327, endPoint y: 308, distance: 185.4
click at [325, 308] on section "**********" at bounding box center [520, 312] width 440 height 85
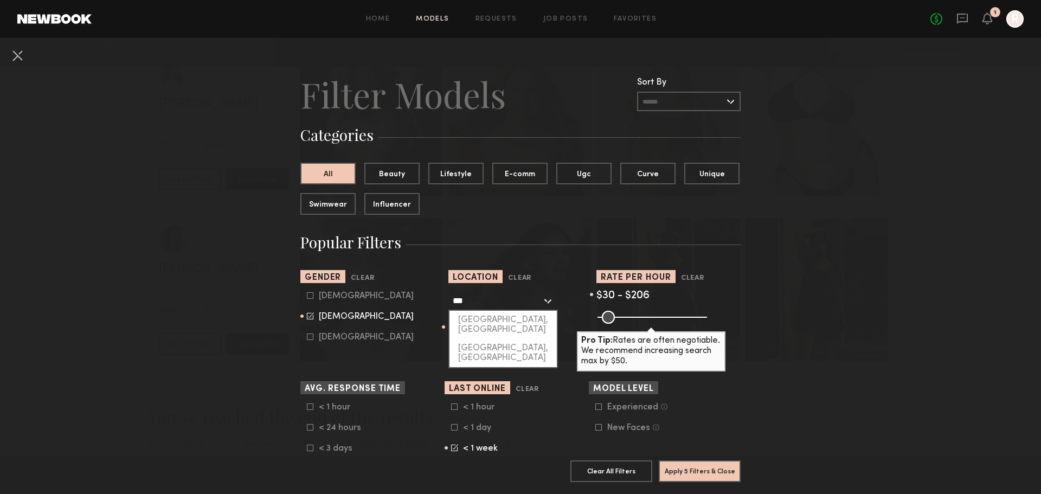
click at [493, 325] on div "[GEOGRAPHIC_DATA], [GEOGRAPHIC_DATA]" at bounding box center [502, 325] width 107 height 28
type input "**********"
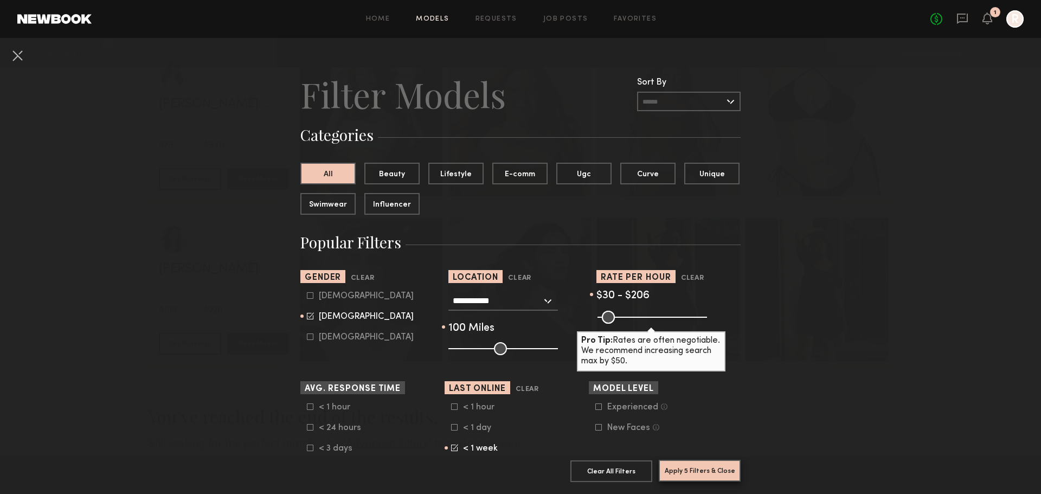
click at [696, 462] on button "Apply 5 Filters & Close" at bounding box center [699, 471] width 82 height 22
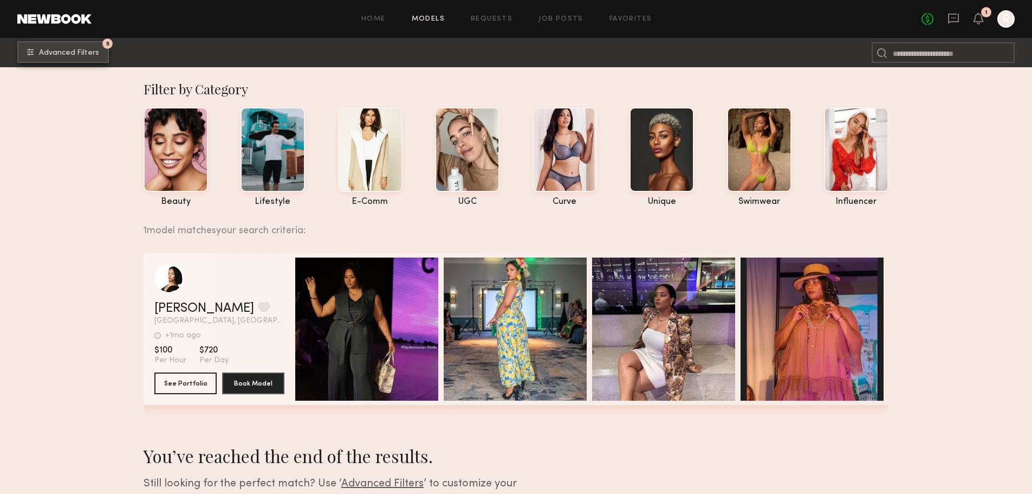
click at [47, 55] on span "Advanced Filters" at bounding box center [69, 53] width 60 height 8
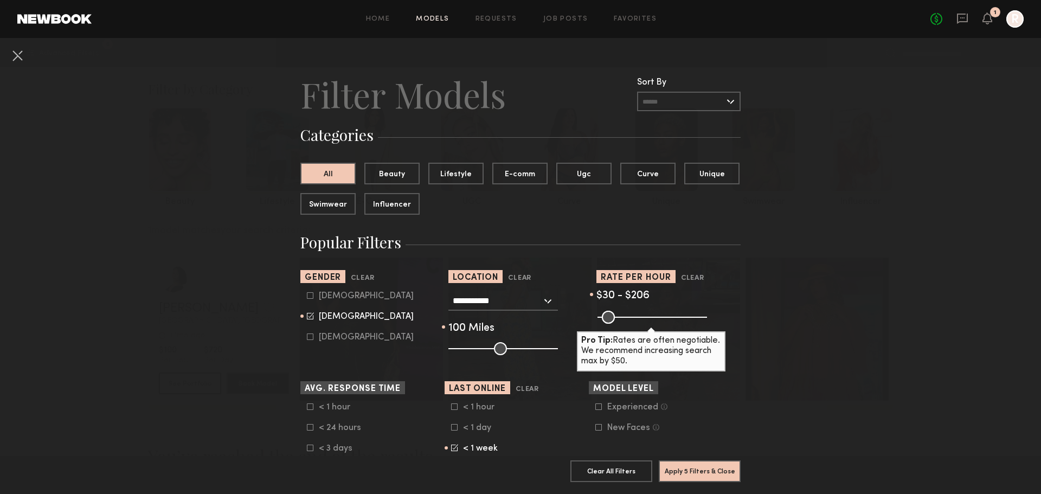
click at [538, 303] on div "**********" at bounding box center [502, 301] width 109 height 20
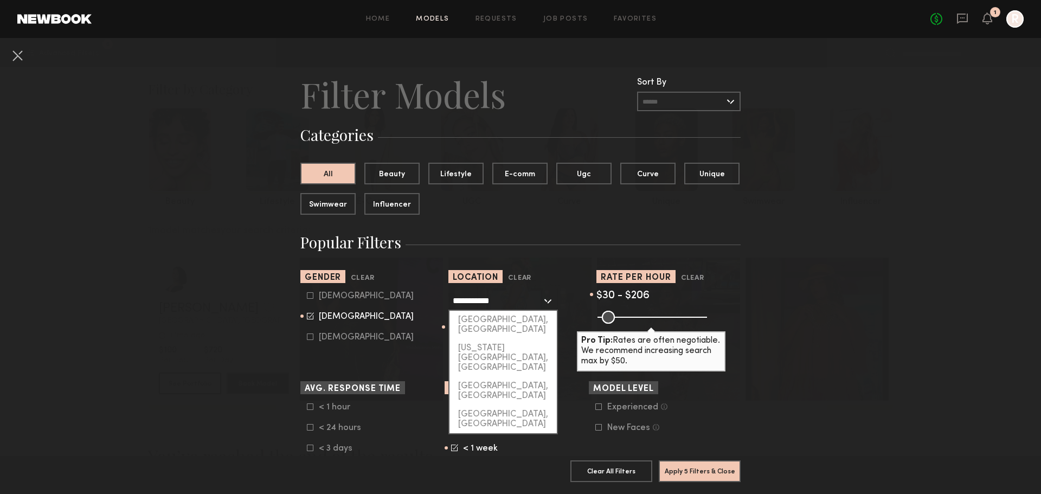
drag, startPoint x: 529, startPoint y: 303, endPoint x: 401, endPoint y: 303, distance: 129.0
click at [401, 303] on section "**********" at bounding box center [520, 312] width 440 height 85
click at [473, 341] on div "[GEOGRAPHIC_DATA], [GEOGRAPHIC_DATA]" at bounding box center [502, 353] width 107 height 28
type input "**********"
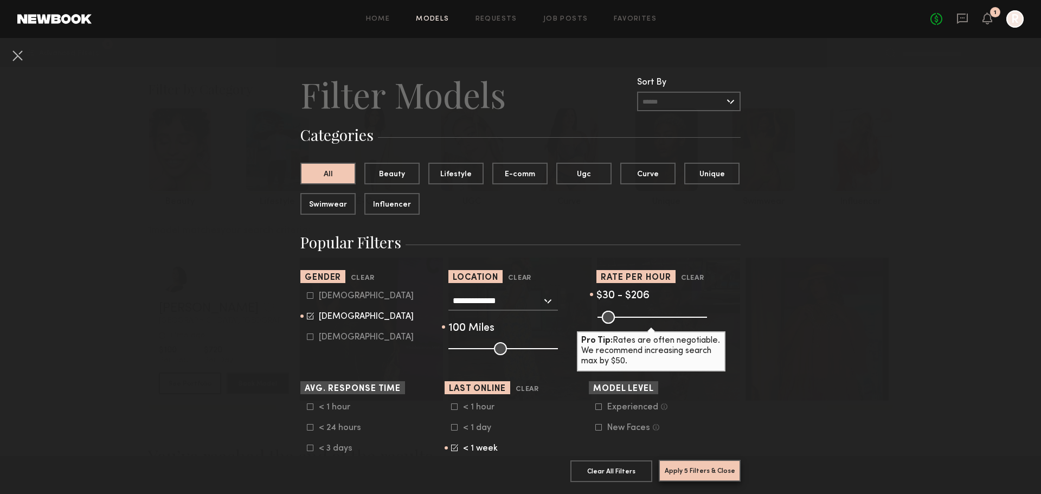
click at [708, 461] on button "Apply 5 Filters & Close" at bounding box center [699, 471] width 82 height 22
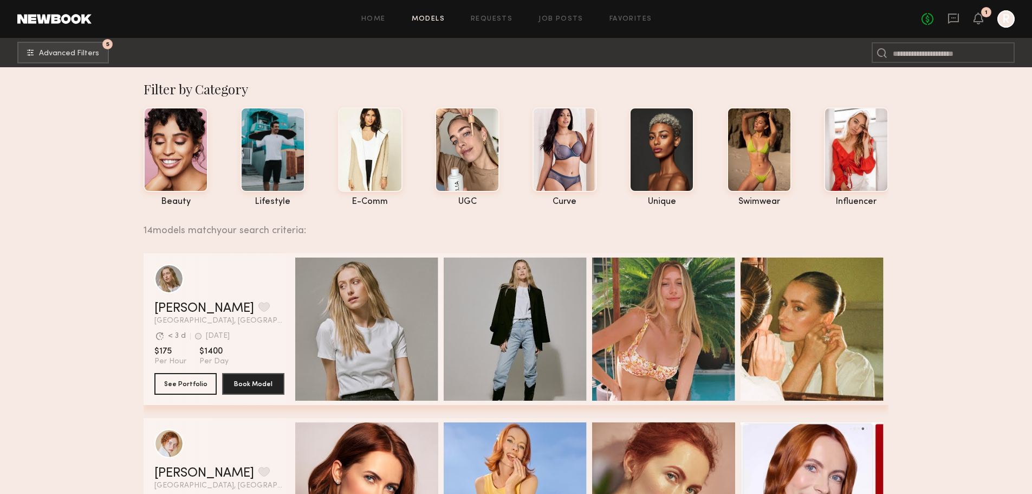
click at [648, 333] on span "Quick Preview" at bounding box center [675, 330] width 65 height 10
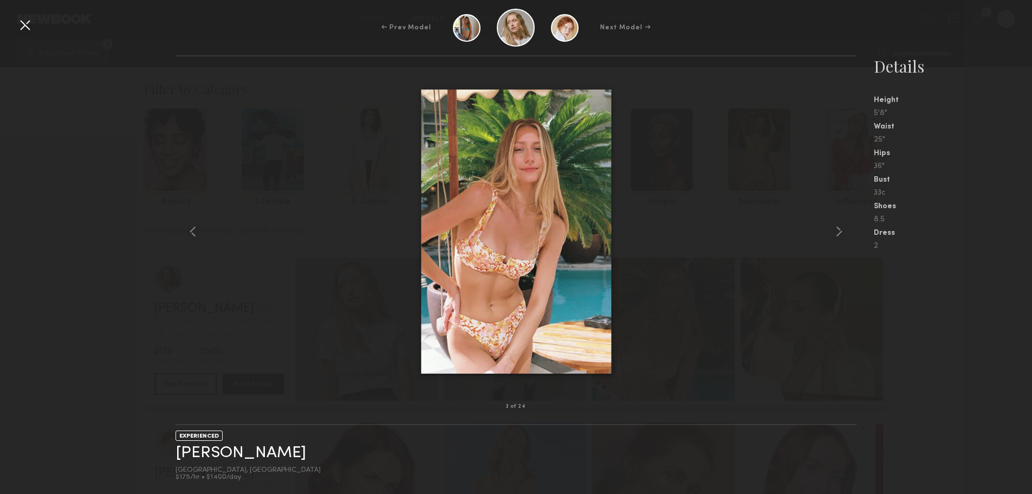
click at [835, 235] on common-icon at bounding box center [839, 231] width 17 height 17
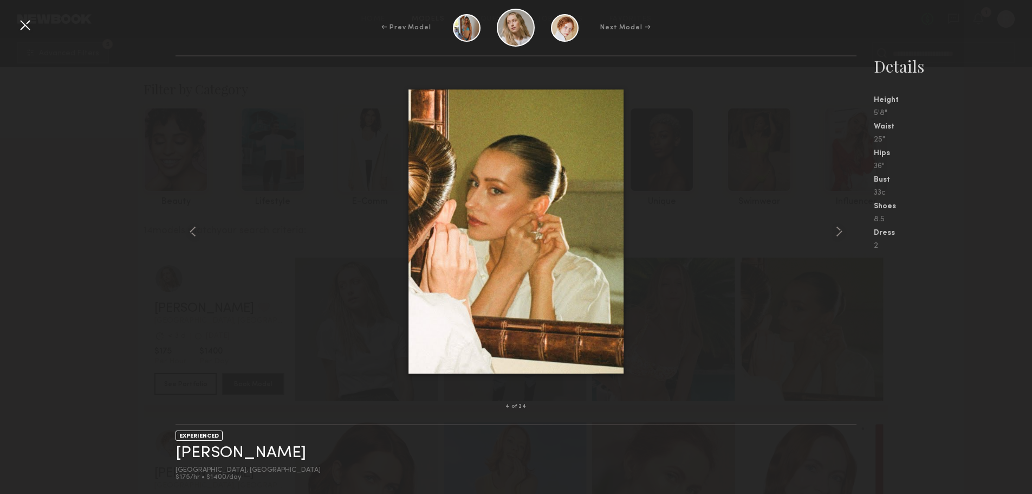
click at [838, 231] on common-icon at bounding box center [839, 231] width 17 height 17
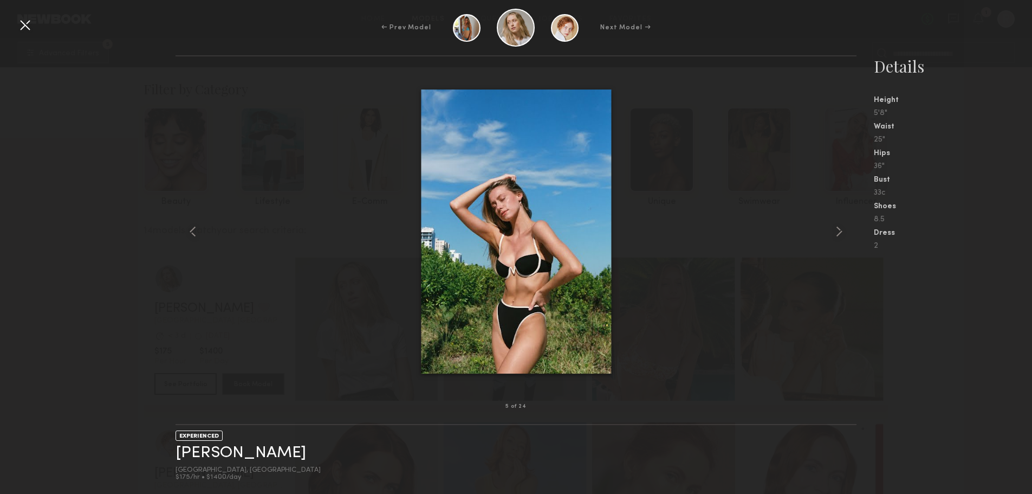
click at [836, 229] on common-icon at bounding box center [839, 231] width 17 height 17
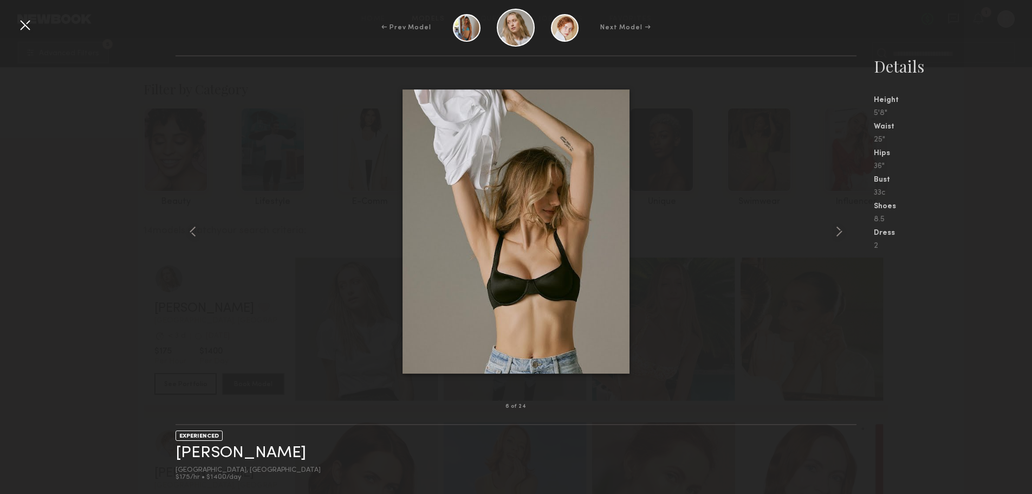
click at [836, 229] on common-icon at bounding box center [839, 231] width 17 height 17
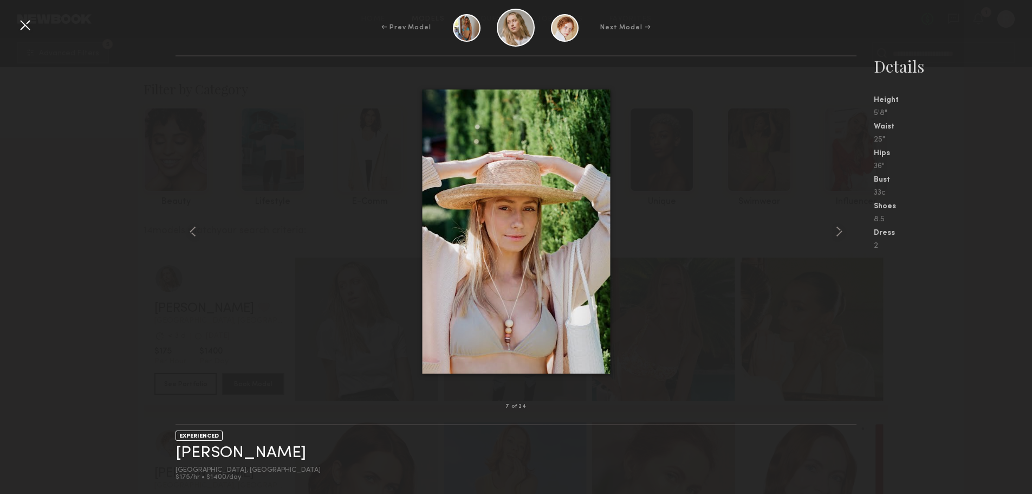
click at [836, 228] on common-icon at bounding box center [839, 231] width 17 height 17
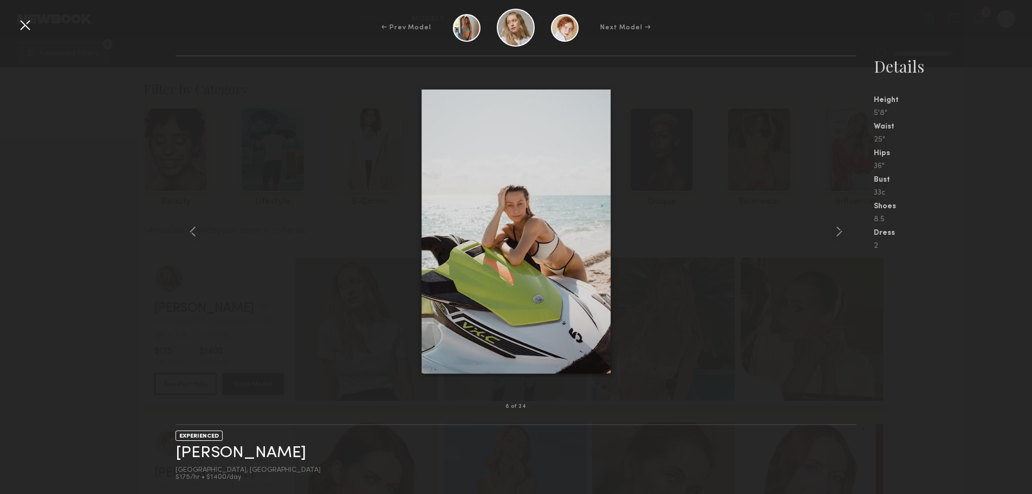
click at [21, 22] on div at bounding box center [24, 24] width 17 height 17
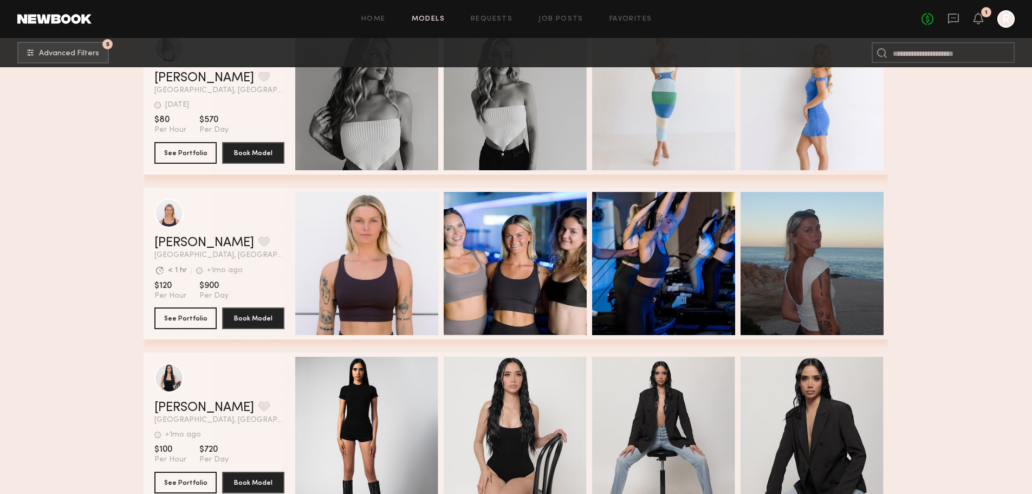
scroll to position [1492, 0]
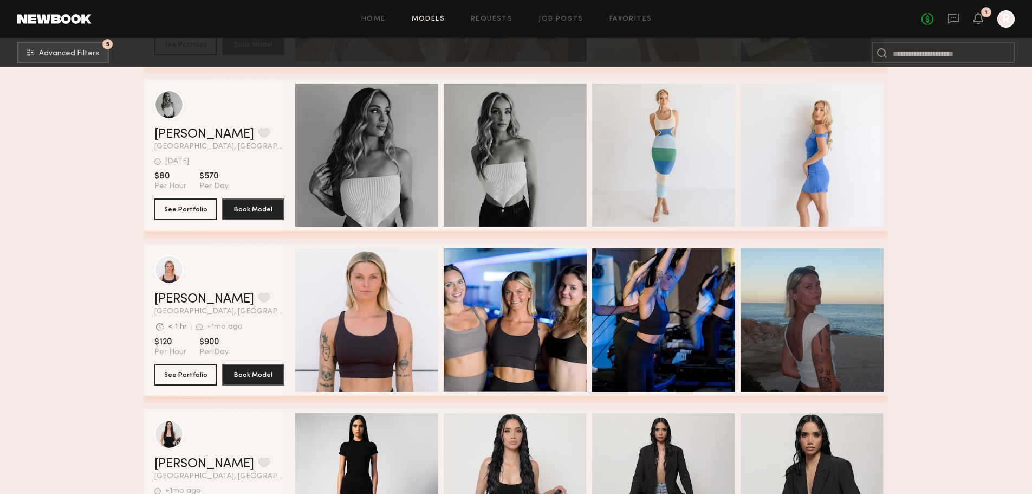
click at [390, 169] on div "Quick Preview" at bounding box center [366, 154] width 143 height 143
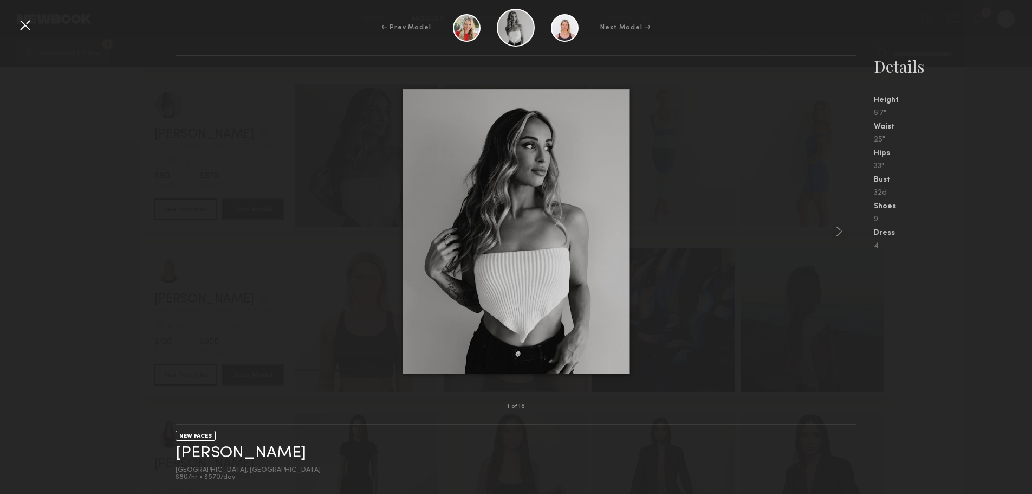
click at [833, 232] on common-icon at bounding box center [839, 231] width 17 height 17
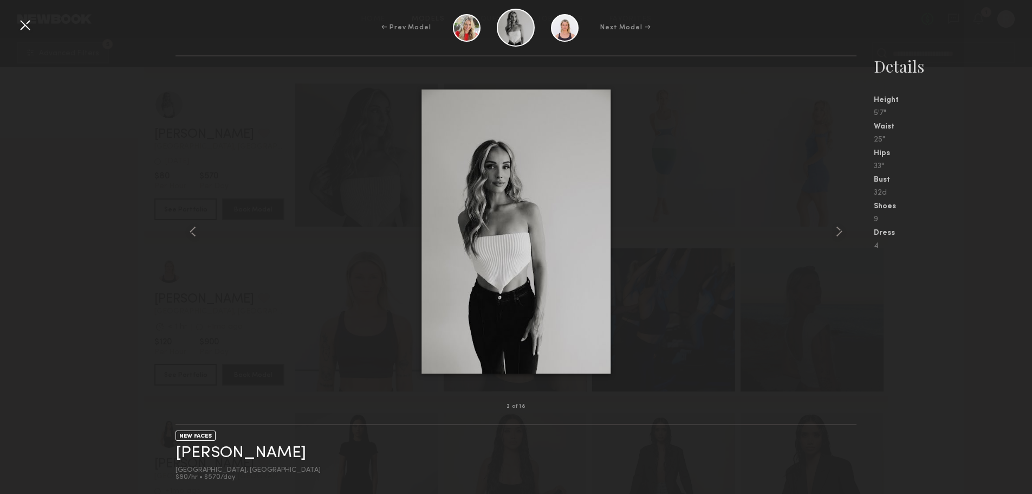
click at [833, 232] on common-icon at bounding box center [839, 231] width 17 height 17
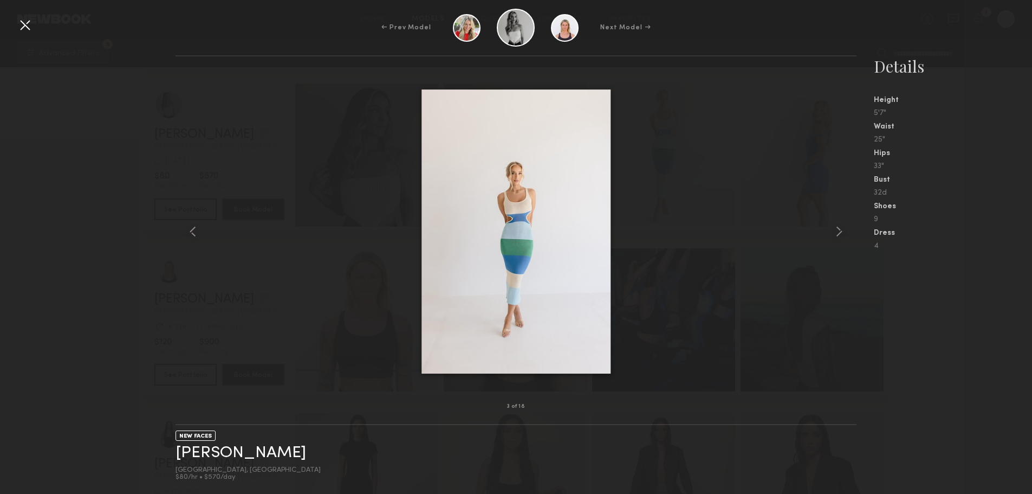
click at [833, 232] on common-icon at bounding box center [839, 231] width 17 height 17
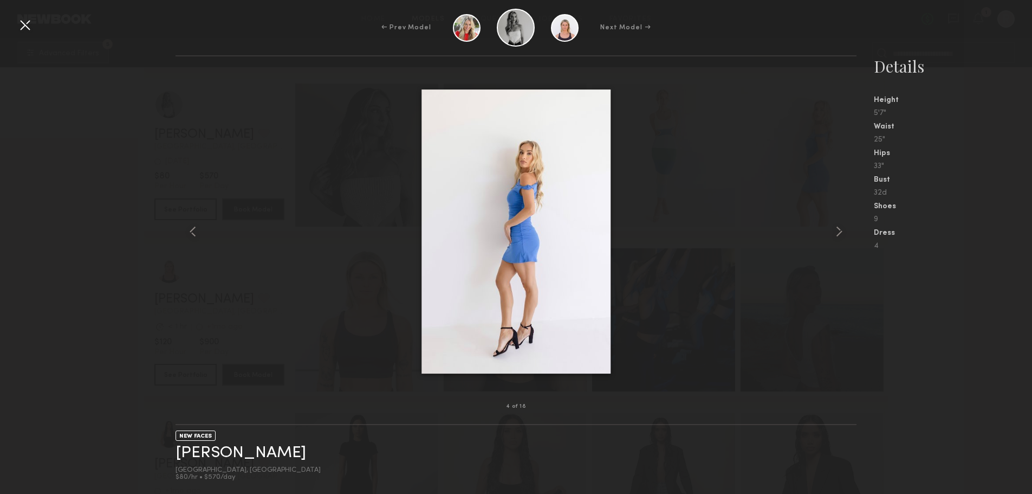
click at [833, 232] on common-icon at bounding box center [839, 231] width 17 height 17
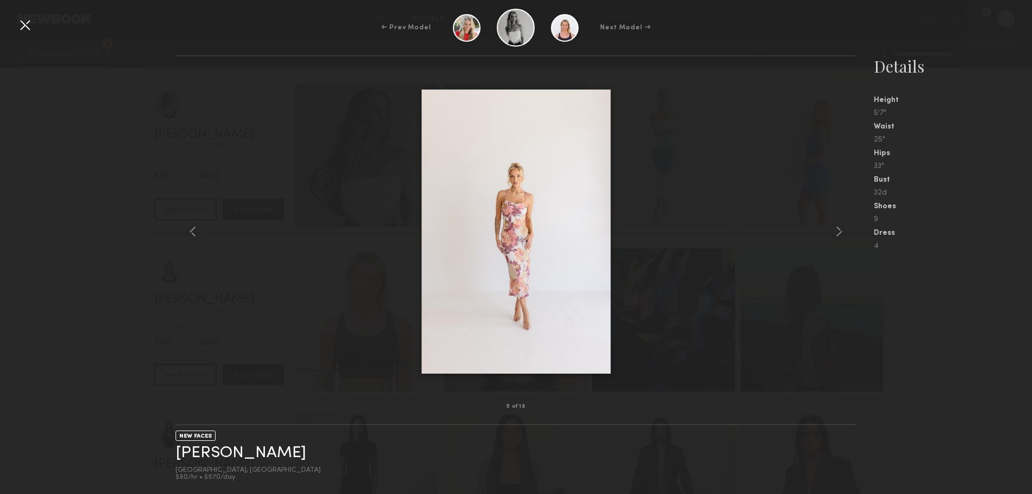
click at [833, 232] on common-icon at bounding box center [839, 231] width 17 height 17
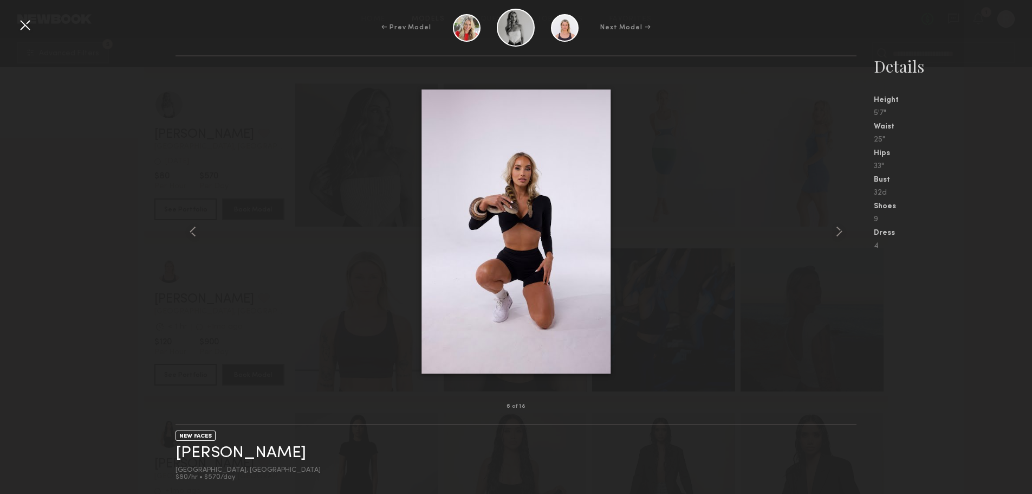
click at [833, 232] on common-icon at bounding box center [839, 231] width 17 height 17
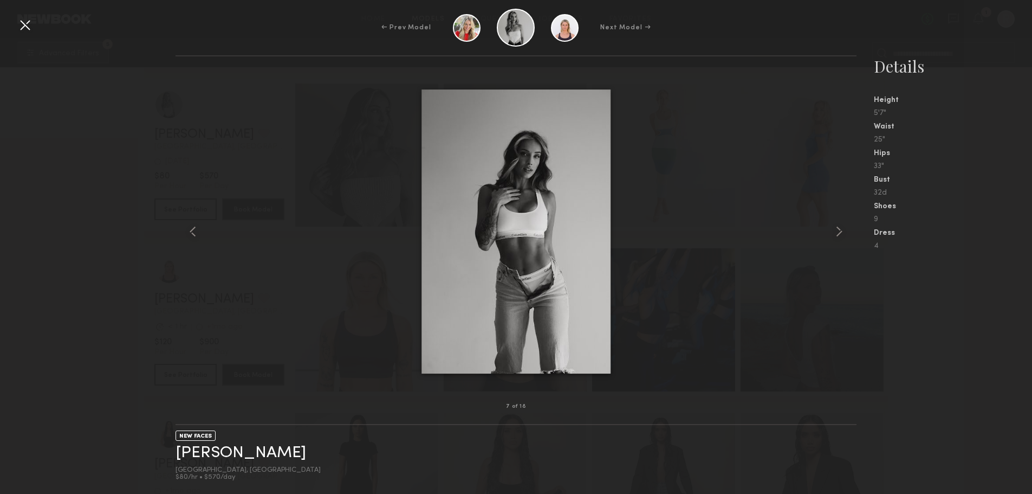
click at [833, 232] on common-icon at bounding box center [839, 231] width 17 height 17
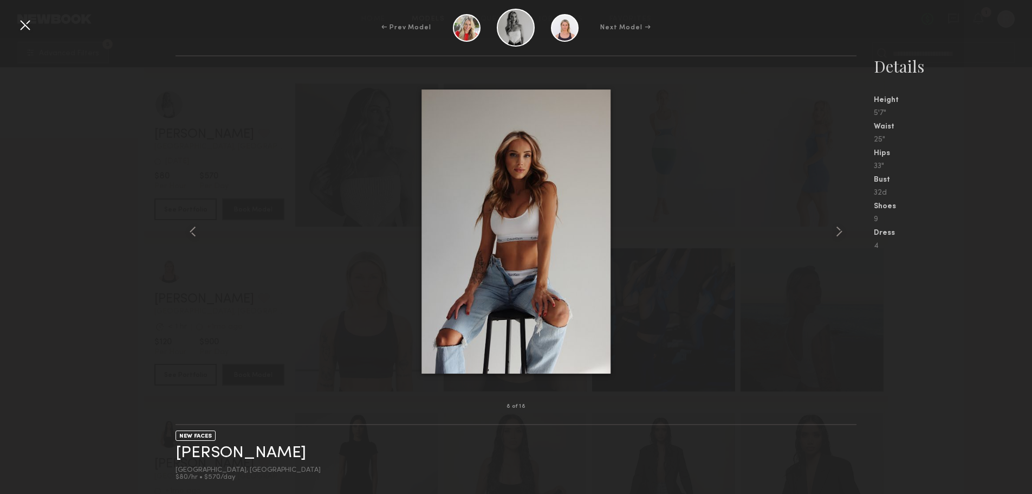
click at [833, 232] on common-icon at bounding box center [839, 231] width 17 height 17
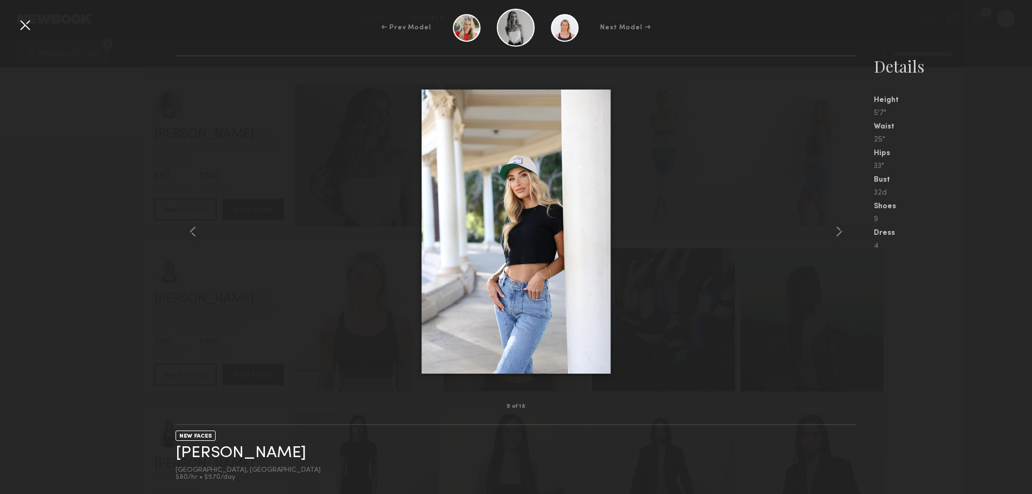
click at [834, 232] on common-icon at bounding box center [839, 231] width 17 height 17
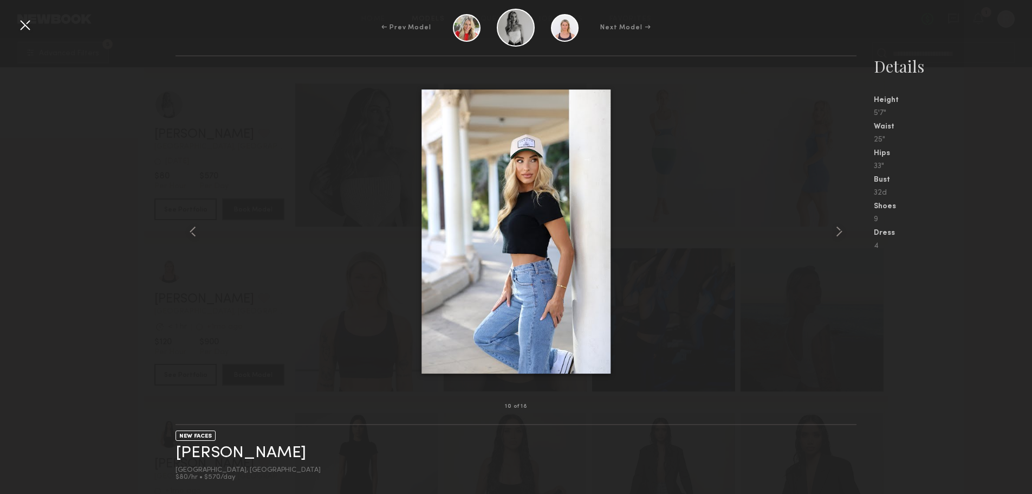
click at [834, 232] on common-icon at bounding box center [839, 231] width 17 height 17
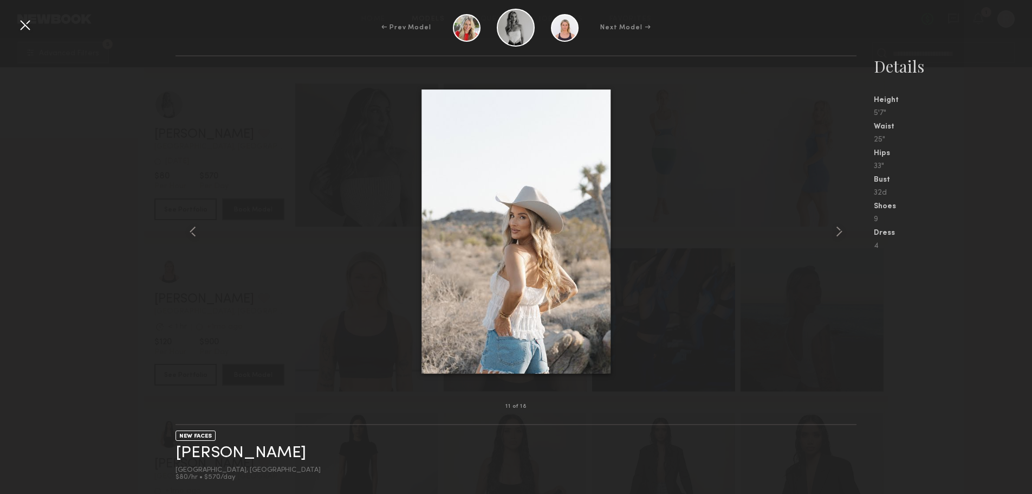
click at [834, 232] on common-icon at bounding box center [839, 231] width 17 height 17
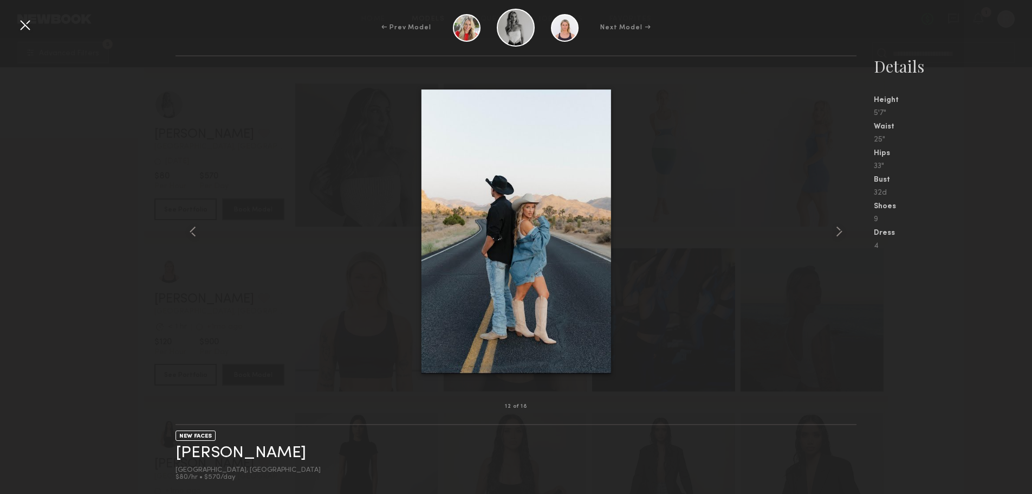
click at [834, 232] on common-icon at bounding box center [839, 231] width 17 height 17
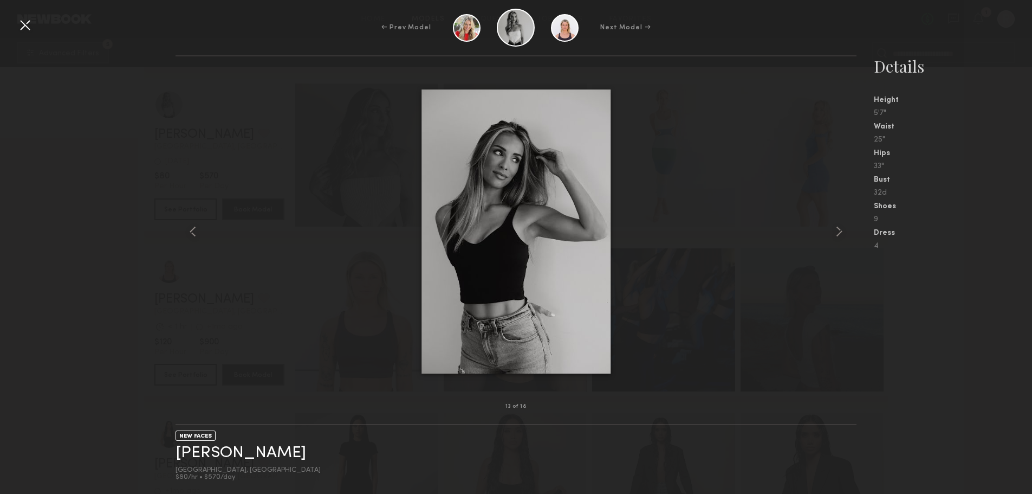
click at [834, 232] on common-icon at bounding box center [839, 231] width 17 height 17
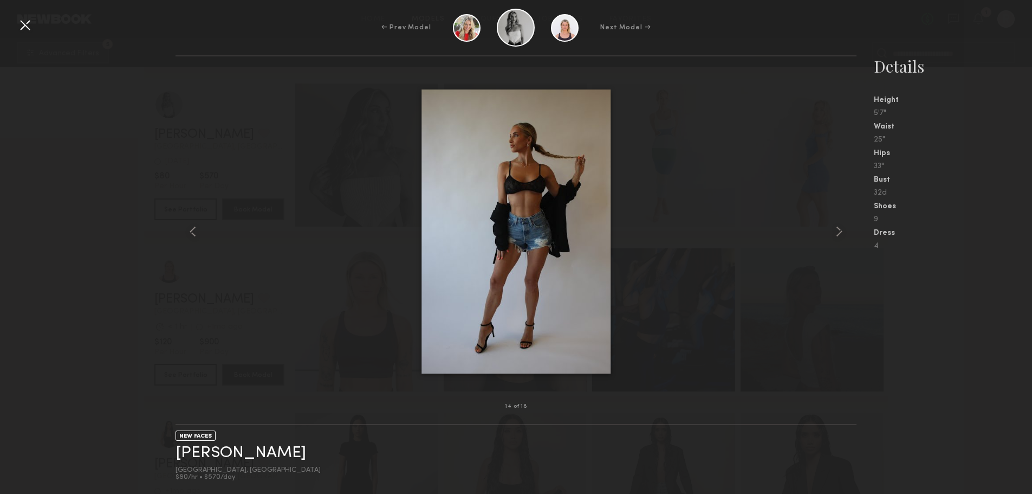
click at [833, 231] on common-icon at bounding box center [839, 231] width 17 height 17
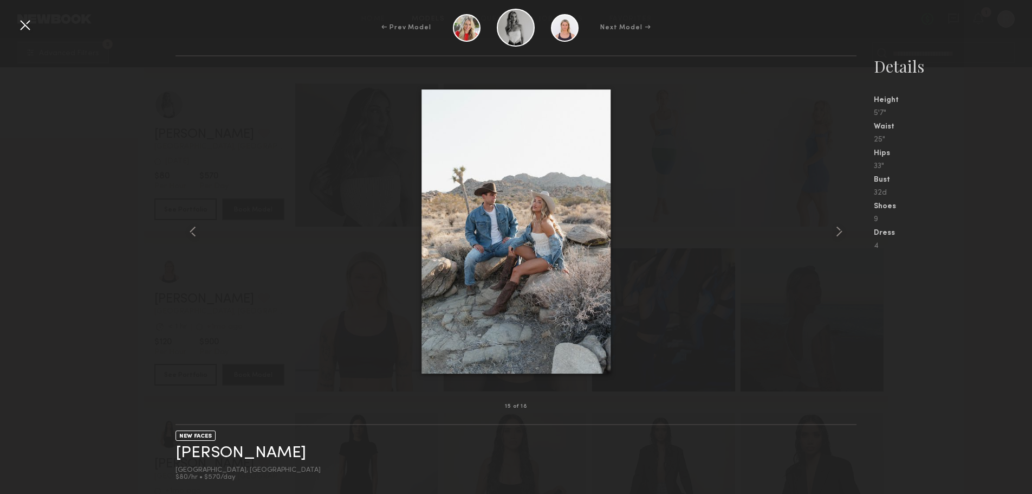
click at [833, 231] on common-icon at bounding box center [839, 231] width 17 height 17
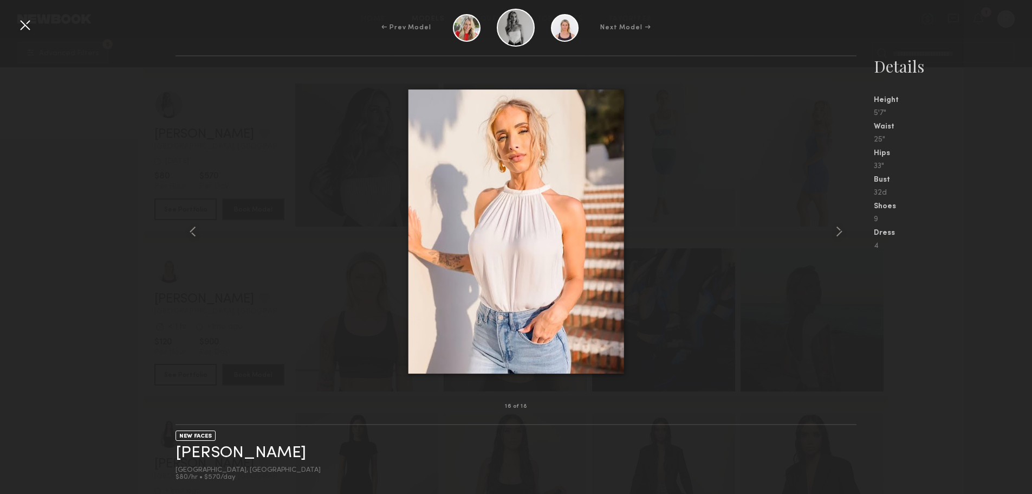
click at [833, 231] on common-icon at bounding box center [839, 231] width 17 height 17
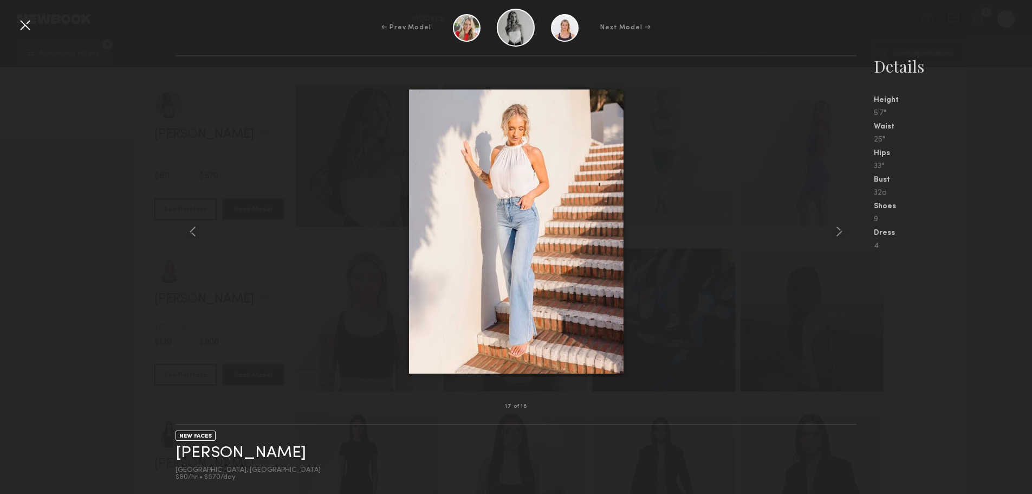
click at [833, 231] on common-icon at bounding box center [839, 231] width 17 height 17
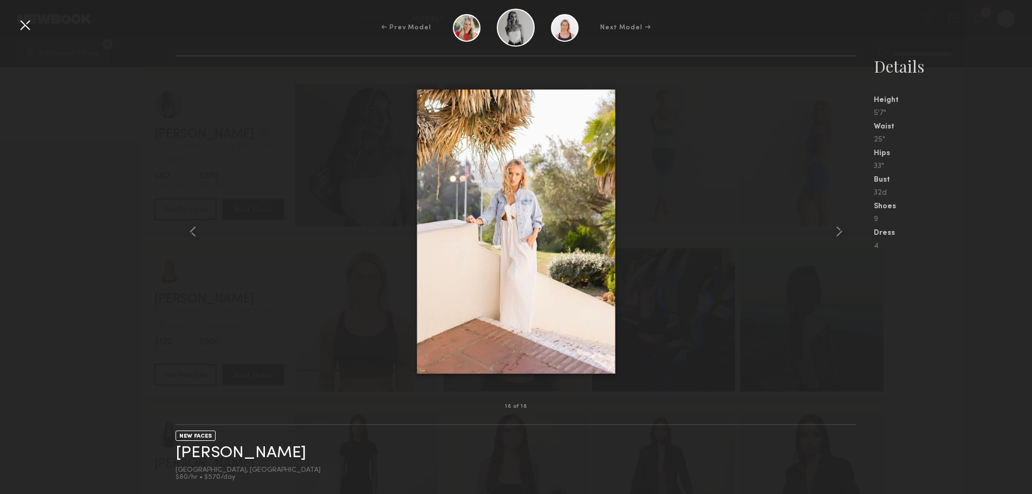
click at [833, 231] on common-icon at bounding box center [839, 231] width 17 height 17
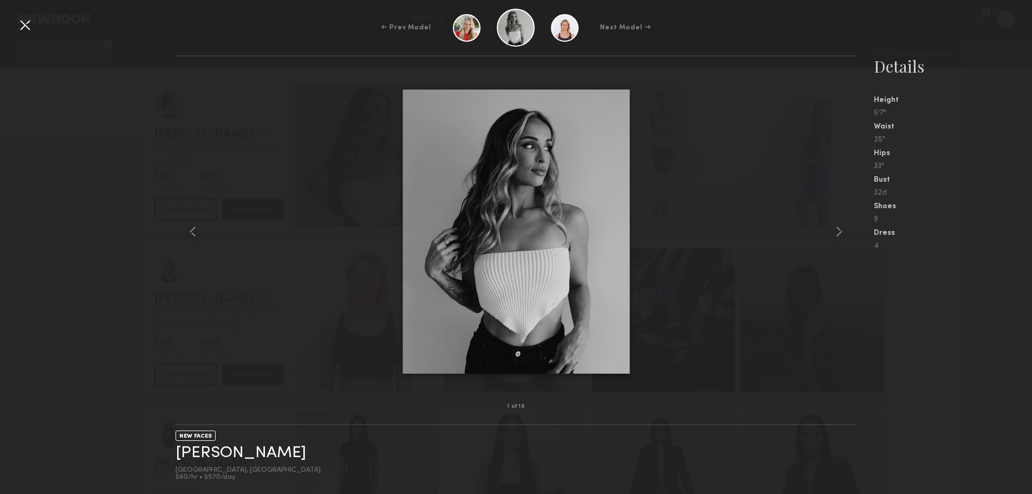
click at [833, 231] on common-icon at bounding box center [839, 231] width 17 height 17
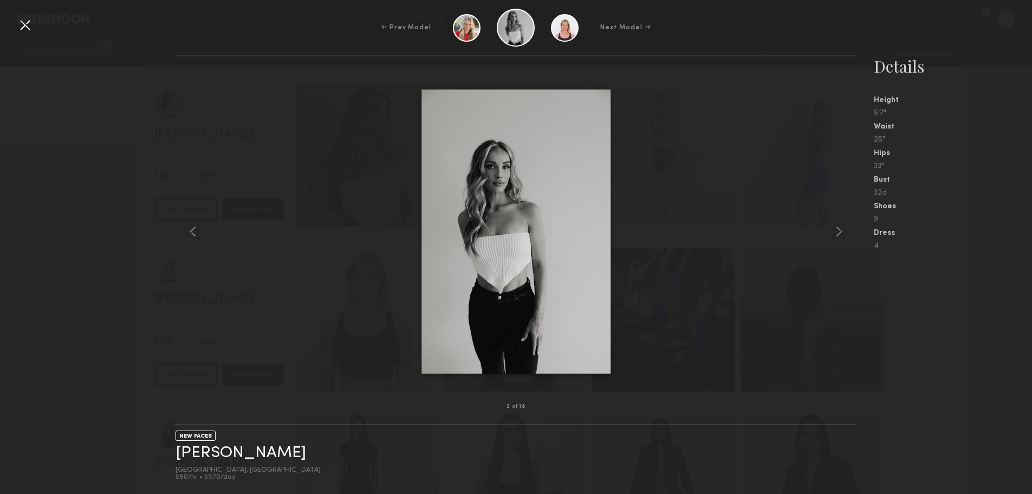
click at [833, 231] on common-icon at bounding box center [839, 231] width 17 height 17
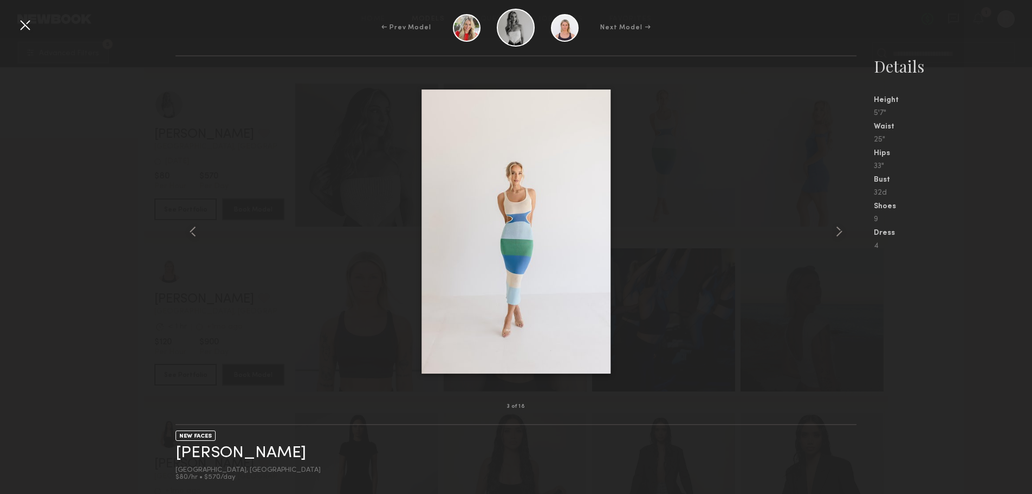
click at [833, 231] on common-icon at bounding box center [839, 231] width 17 height 17
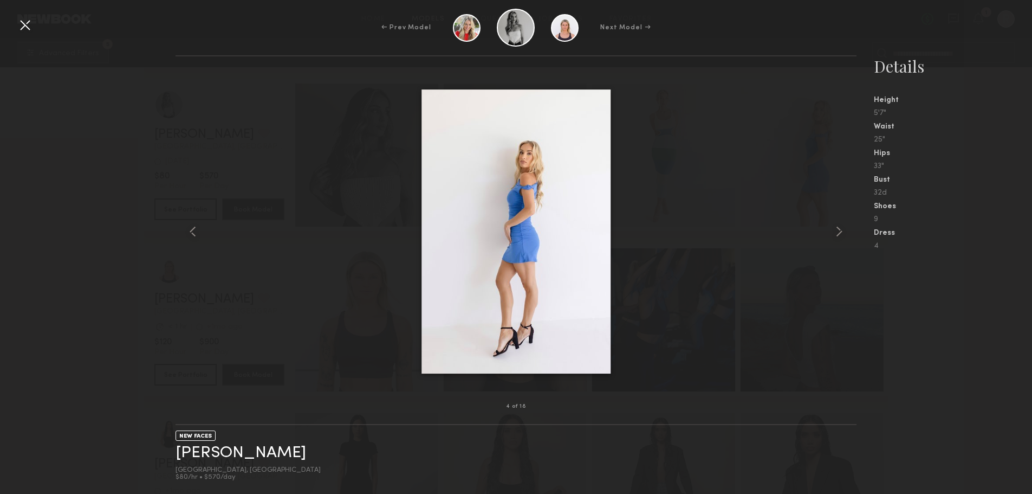
click at [833, 231] on common-icon at bounding box center [839, 231] width 17 height 17
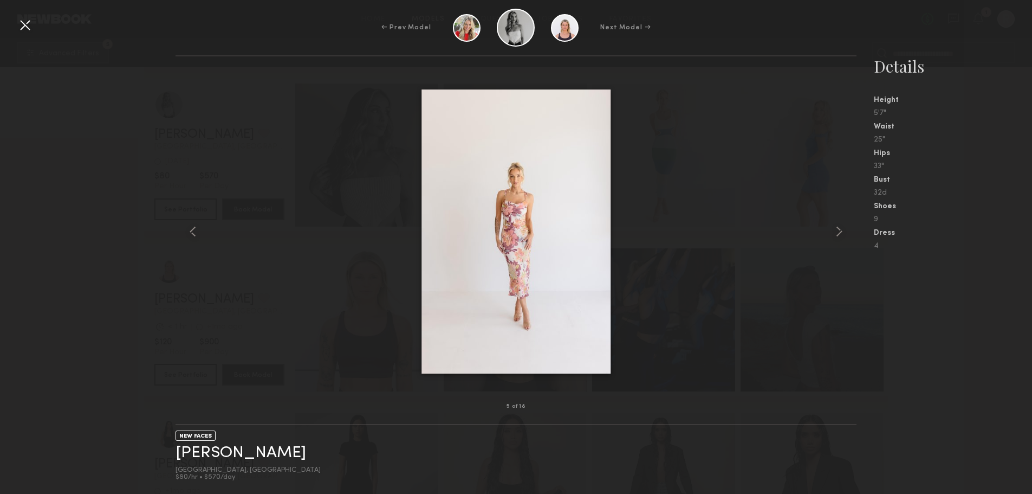
click at [833, 231] on common-icon at bounding box center [839, 231] width 17 height 17
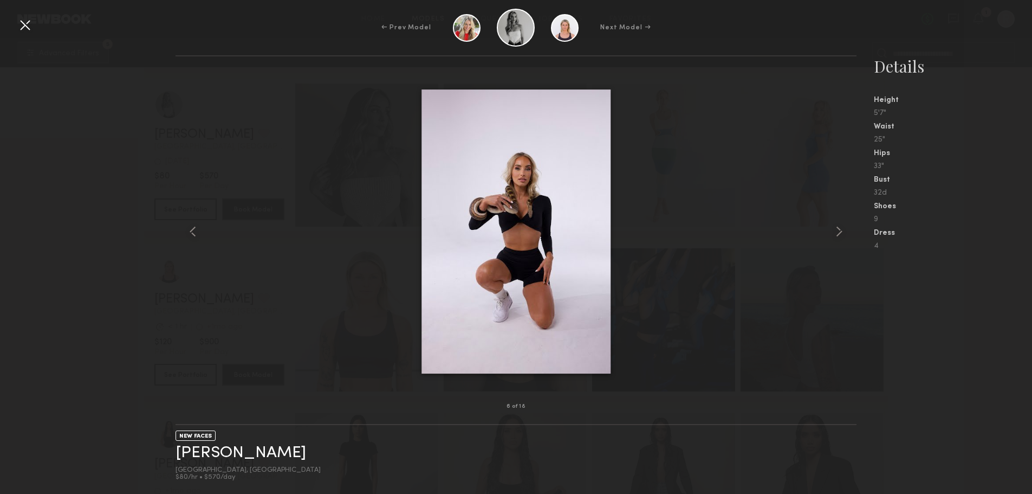
click at [833, 231] on common-icon at bounding box center [839, 231] width 17 height 17
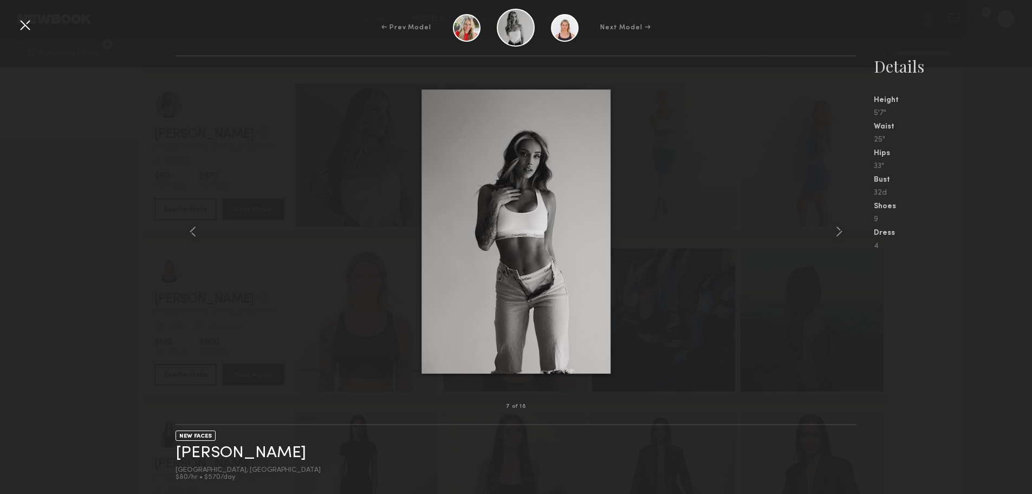
click at [833, 231] on common-icon at bounding box center [839, 231] width 17 height 17
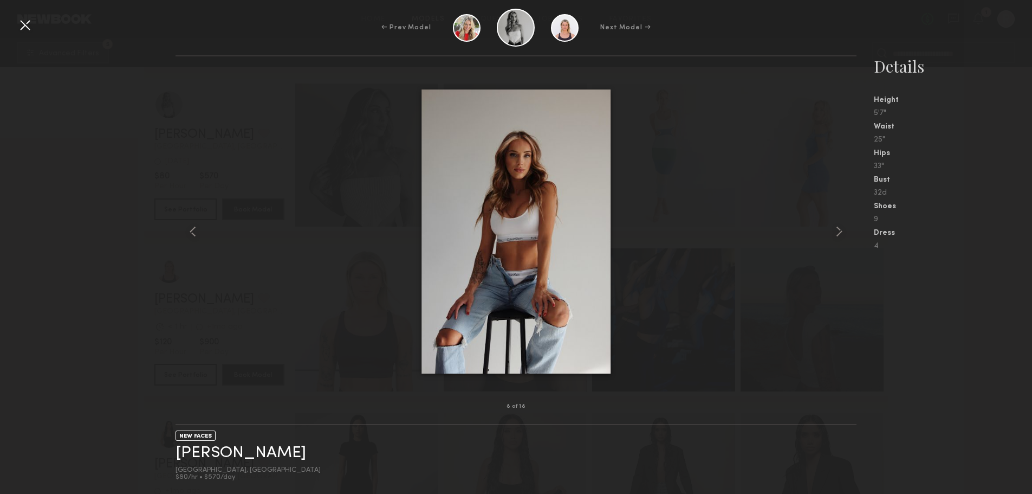
click at [833, 231] on common-icon at bounding box center [839, 231] width 17 height 17
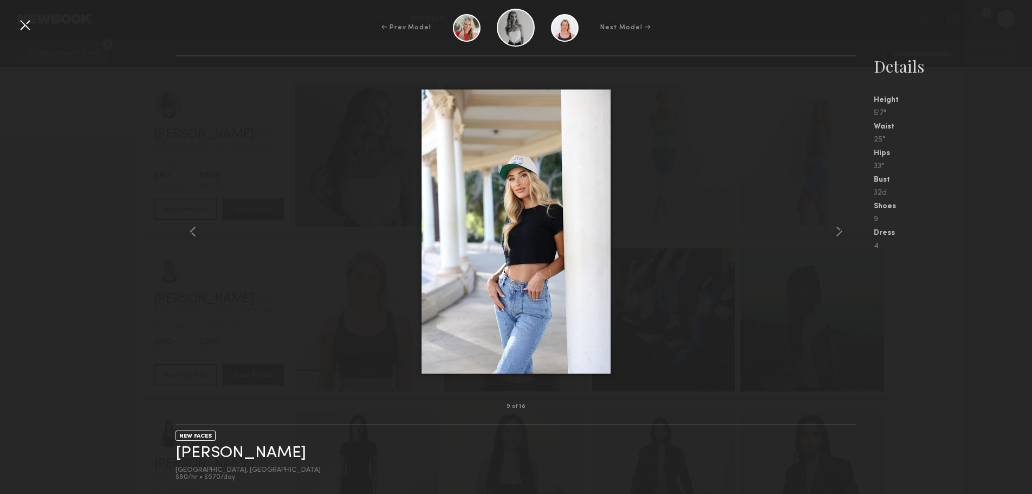
click at [833, 231] on common-icon at bounding box center [839, 231] width 17 height 17
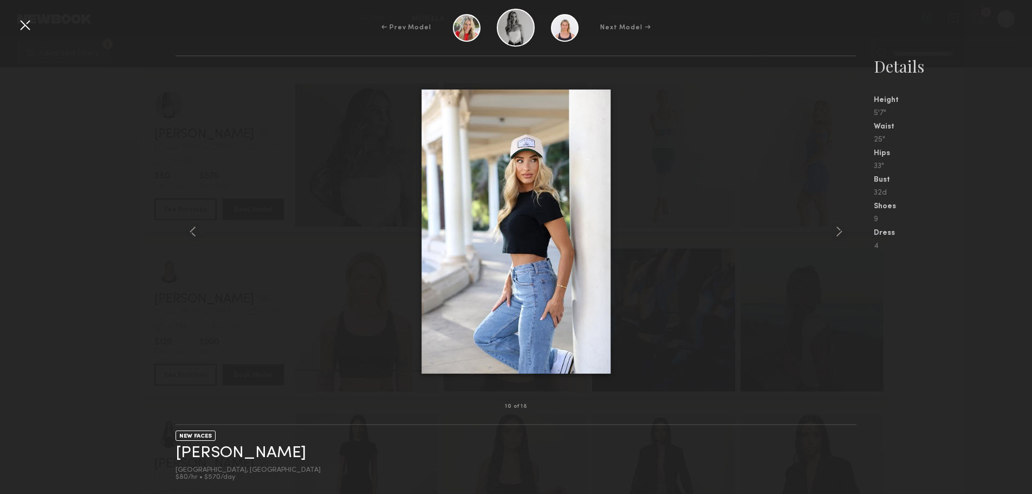
click at [833, 231] on common-icon at bounding box center [839, 231] width 17 height 17
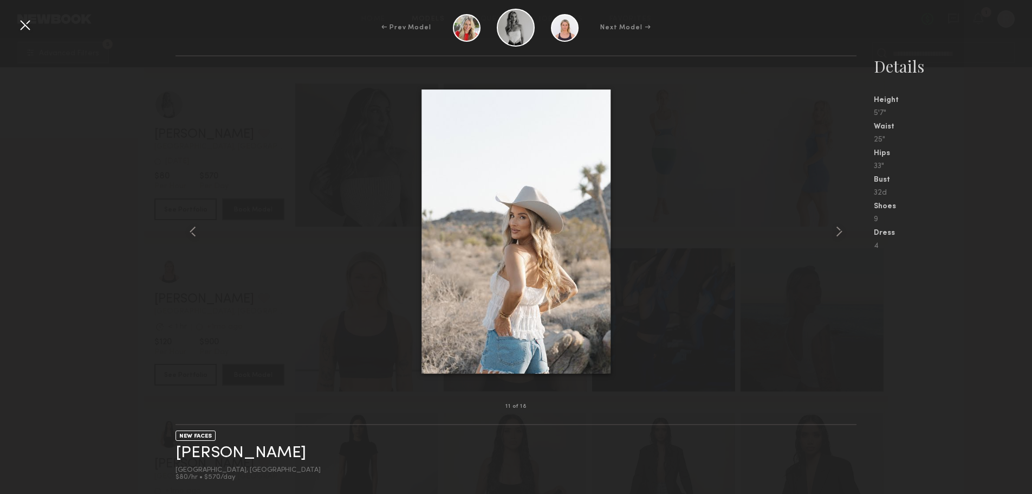
click at [833, 231] on common-icon at bounding box center [839, 231] width 17 height 17
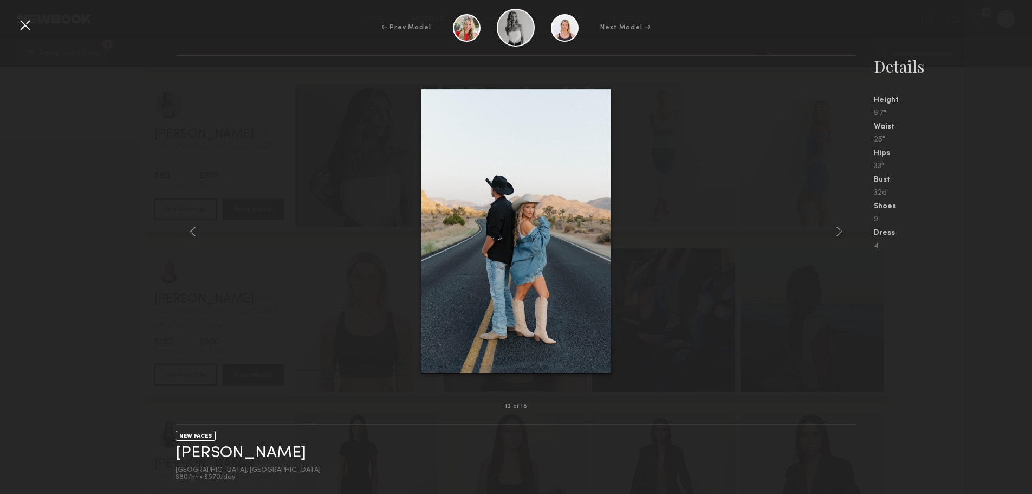
click at [833, 231] on common-icon at bounding box center [839, 231] width 17 height 17
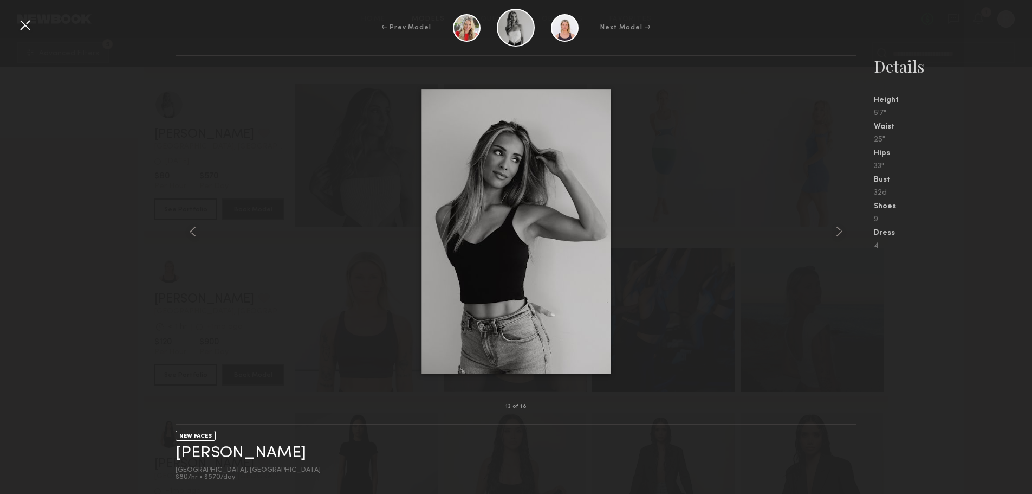
click at [831, 231] on common-icon at bounding box center [839, 231] width 17 height 17
